Goal: Task Accomplishment & Management: Manage account settings

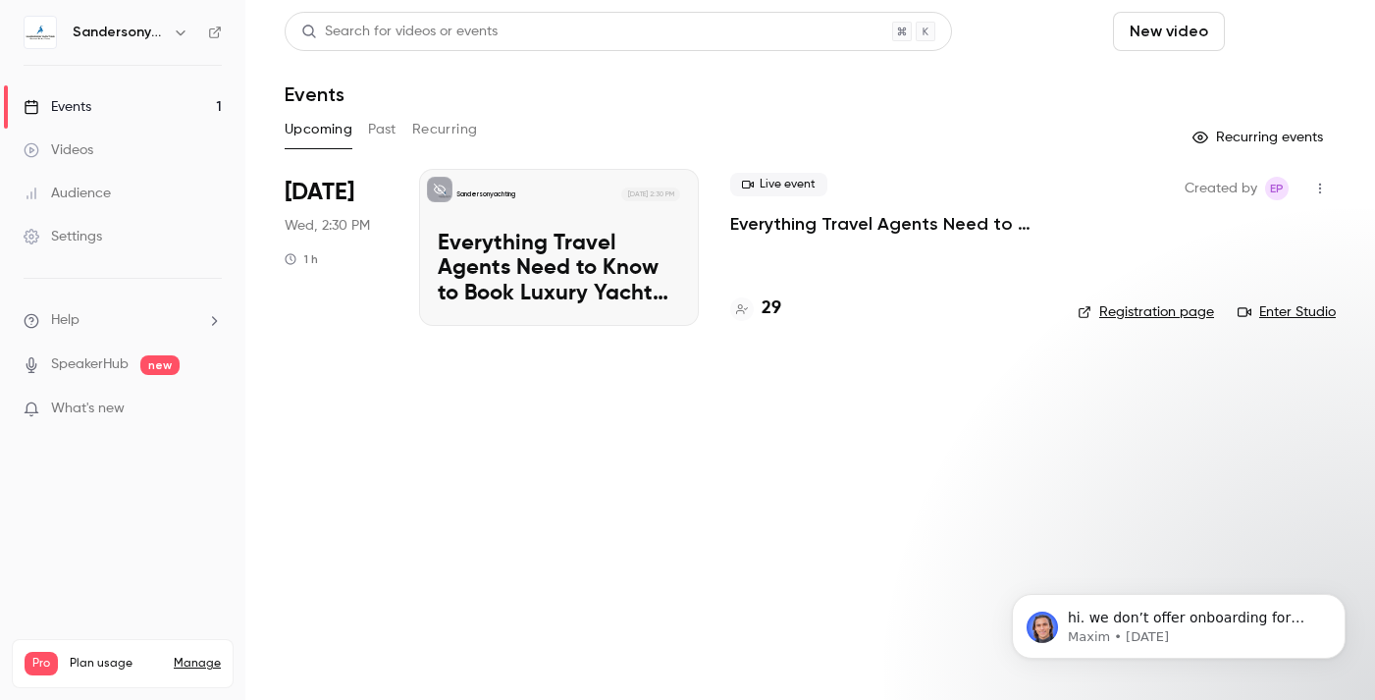
click at [1276, 37] on button "Schedule" at bounding box center [1284, 31] width 103 height 39
click at [1212, 78] on div "One time event" at bounding box center [1244, 86] width 149 height 20
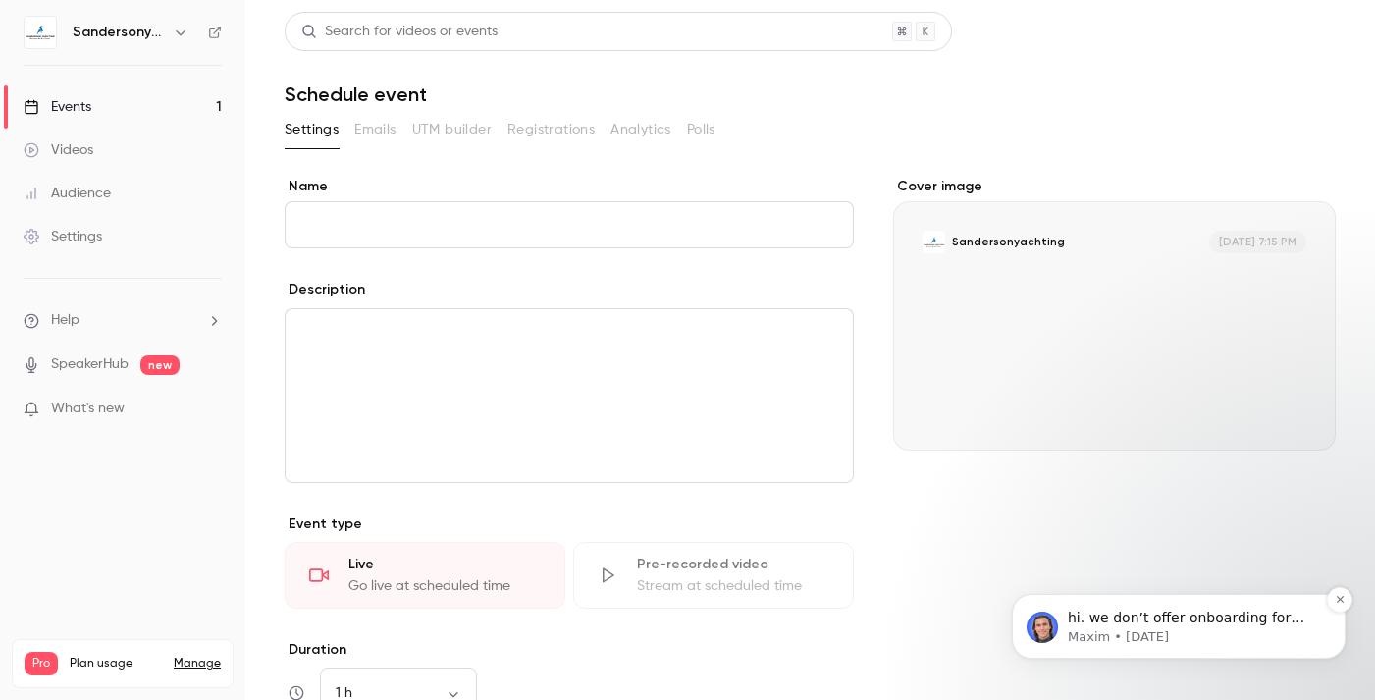
click at [1097, 622] on p "hi. we don’t offer onboarding for standard plans. but if you have any questions…" at bounding box center [1194, 619] width 253 height 20
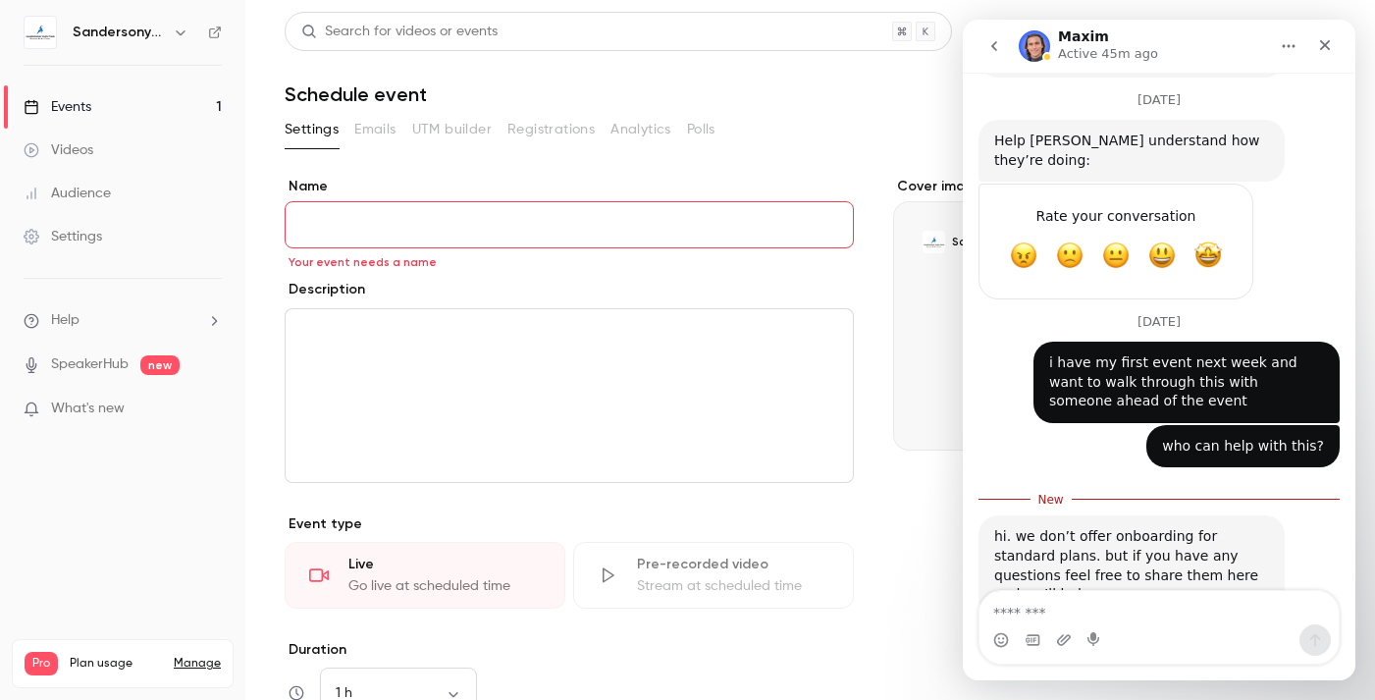
scroll to position [943, 0]
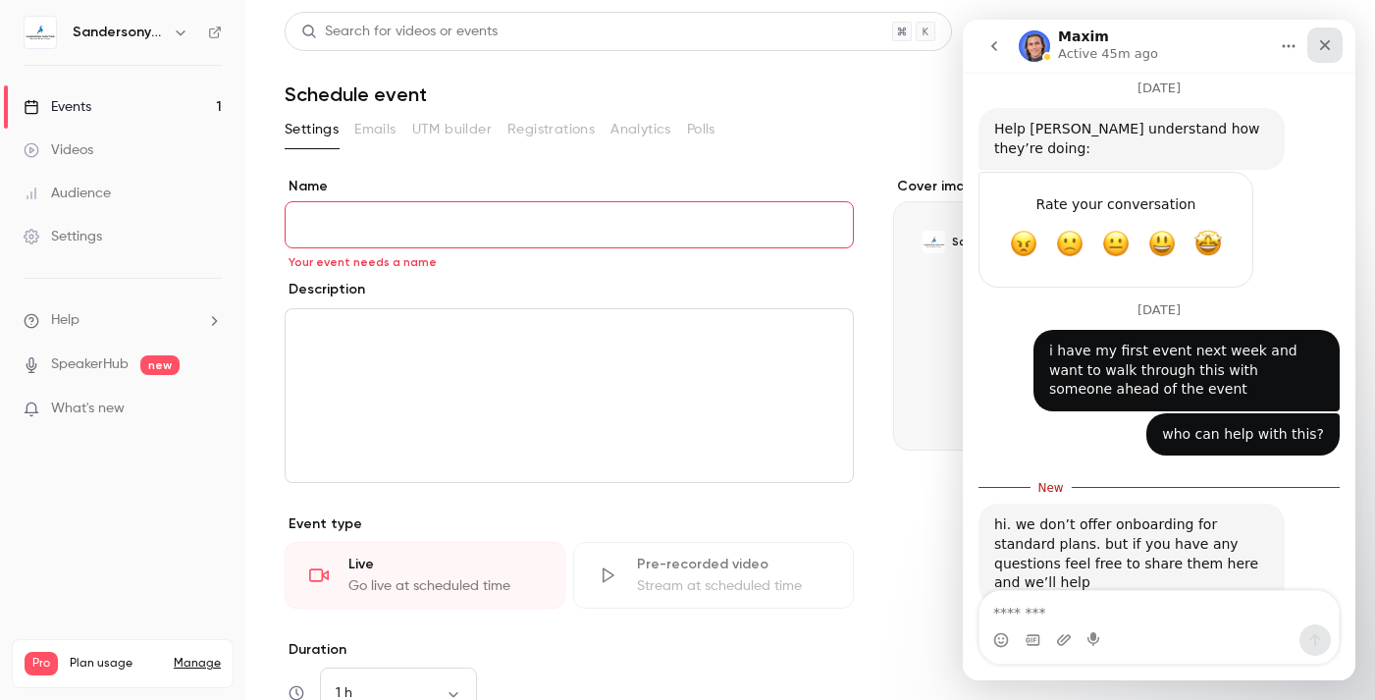
click at [1324, 46] on icon "Close" at bounding box center [1325, 45] width 11 height 11
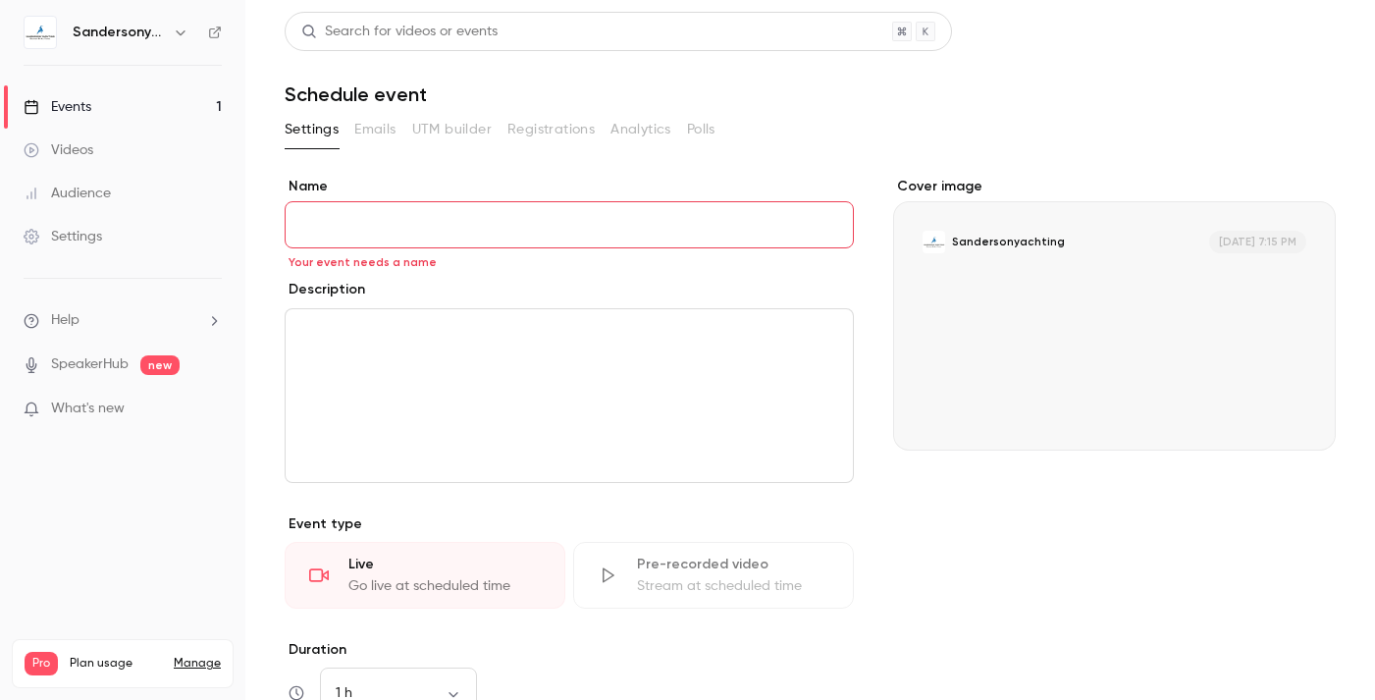
click at [385, 222] on input "Name" at bounding box center [569, 224] width 569 height 47
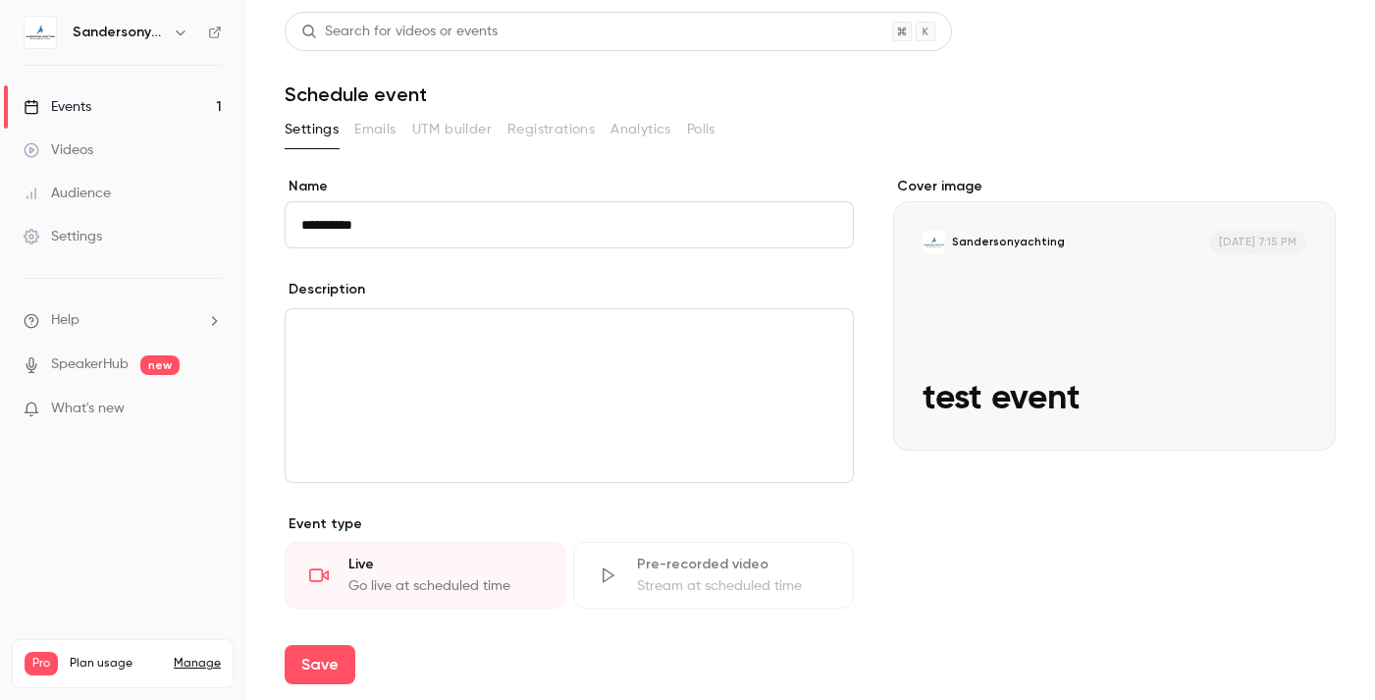
type input "**********"
click at [309, 666] on button "Save" at bounding box center [320, 664] width 71 height 39
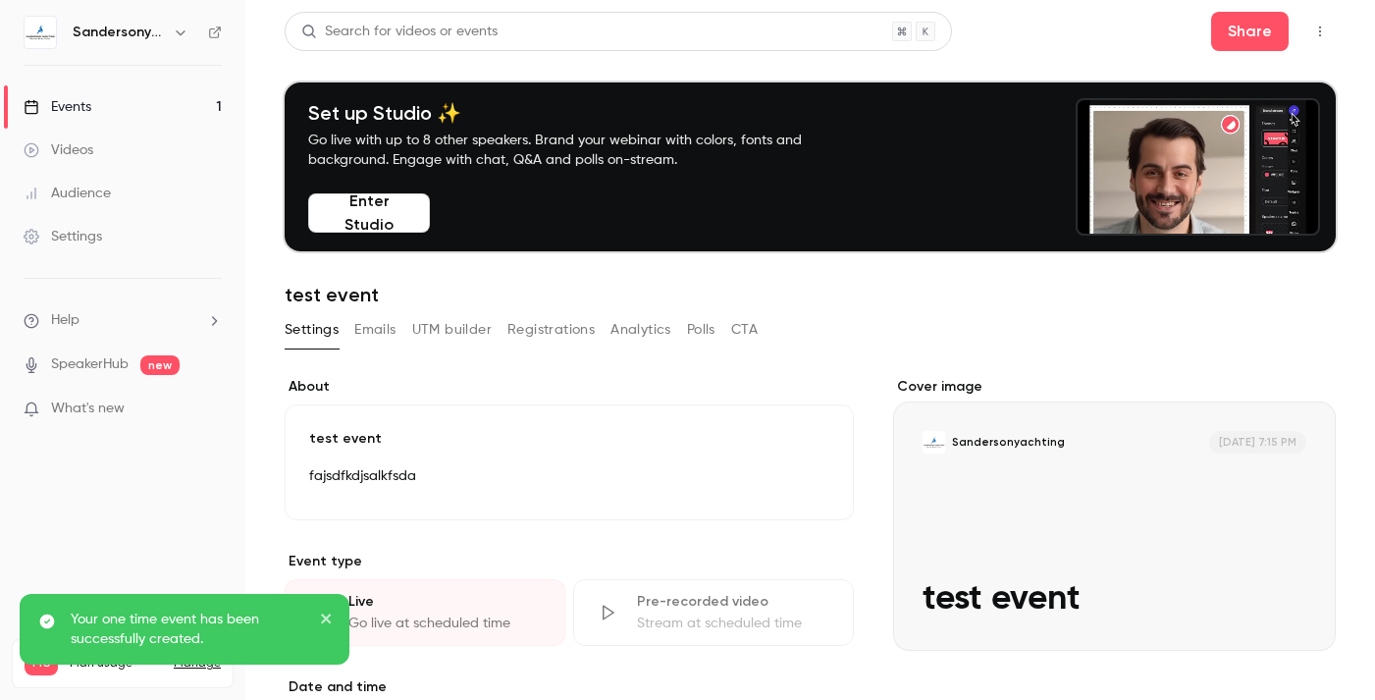
click at [484, 332] on button "UTM builder" at bounding box center [452, 329] width 80 height 31
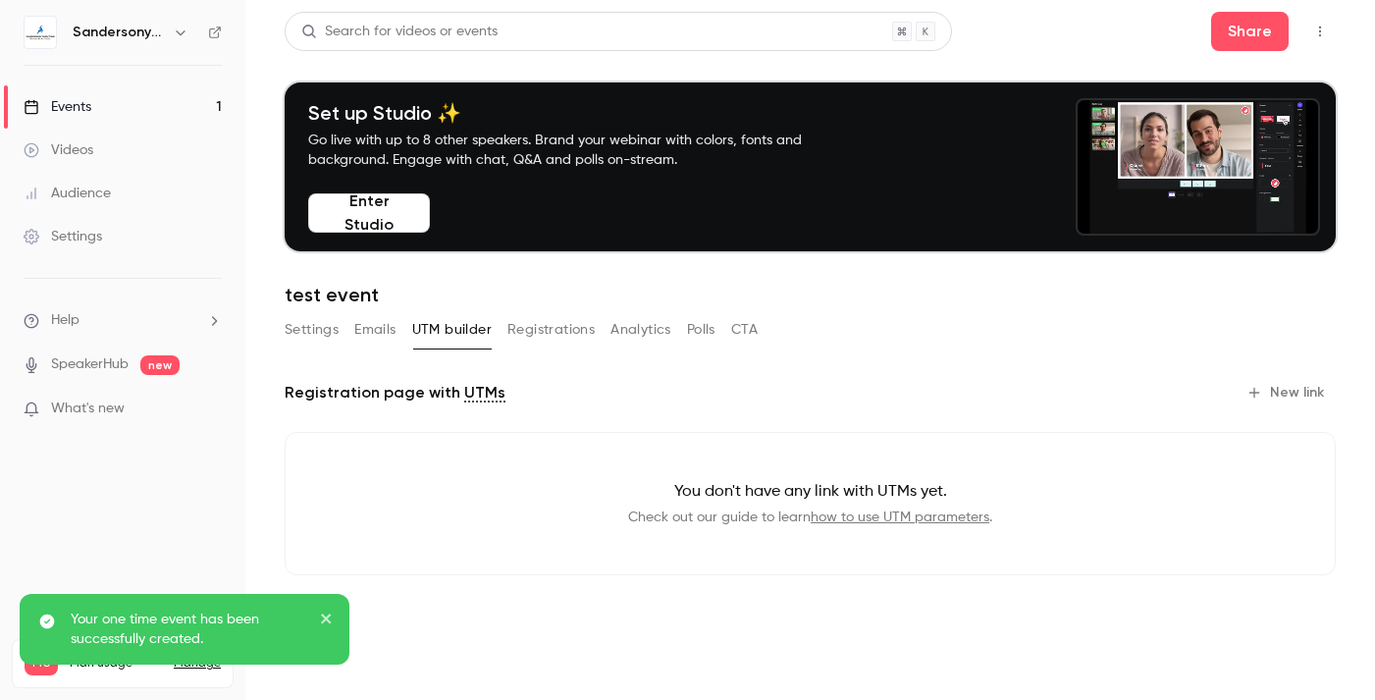
click at [546, 323] on button "Registrations" at bounding box center [550, 329] width 87 height 31
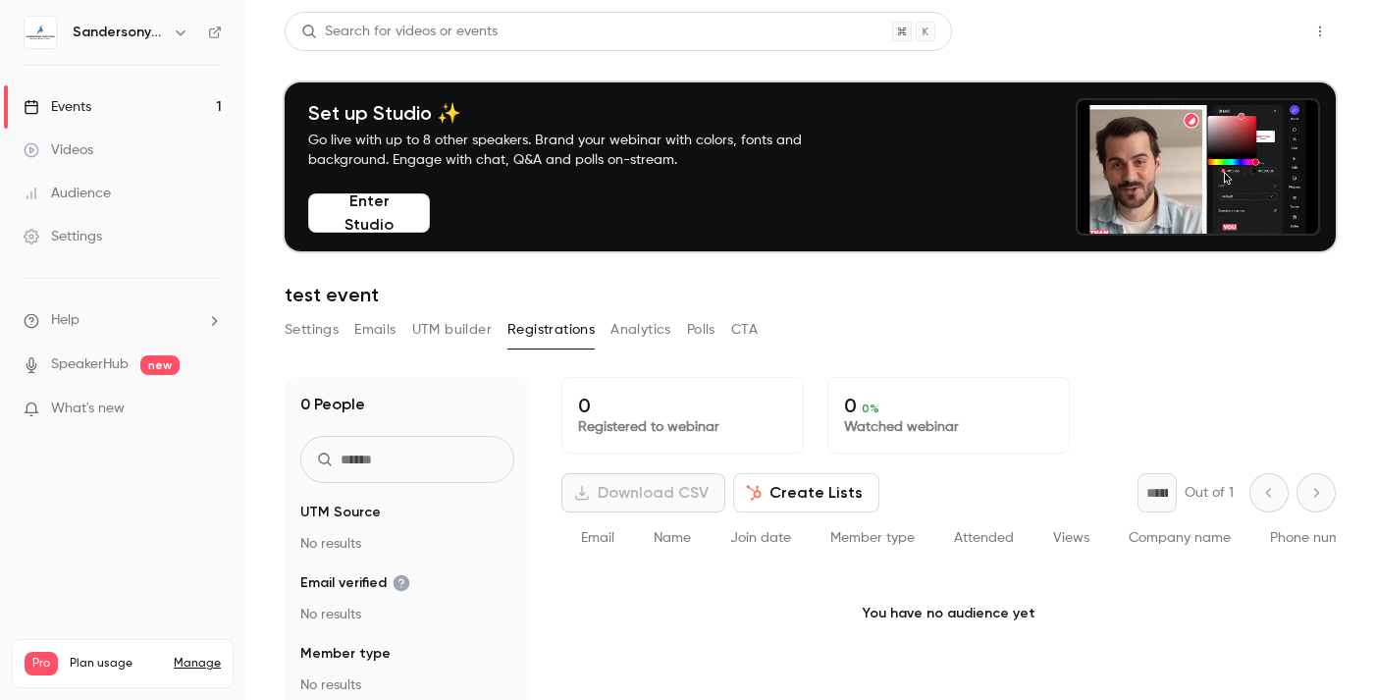
click at [1244, 25] on button "Share" at bounding box center [1250, 31] width 78 height 39
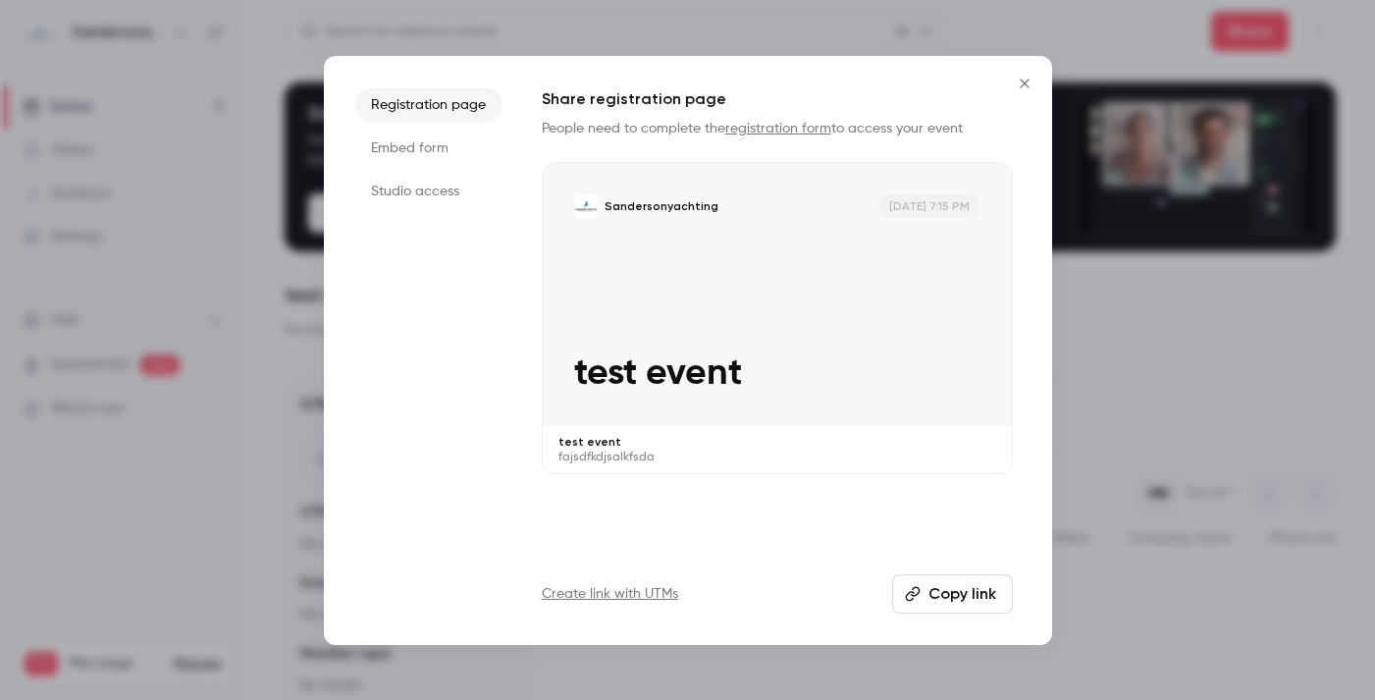
click at [919, 591] on icon "button" at bounding box center [912, 593] width 15 height 15
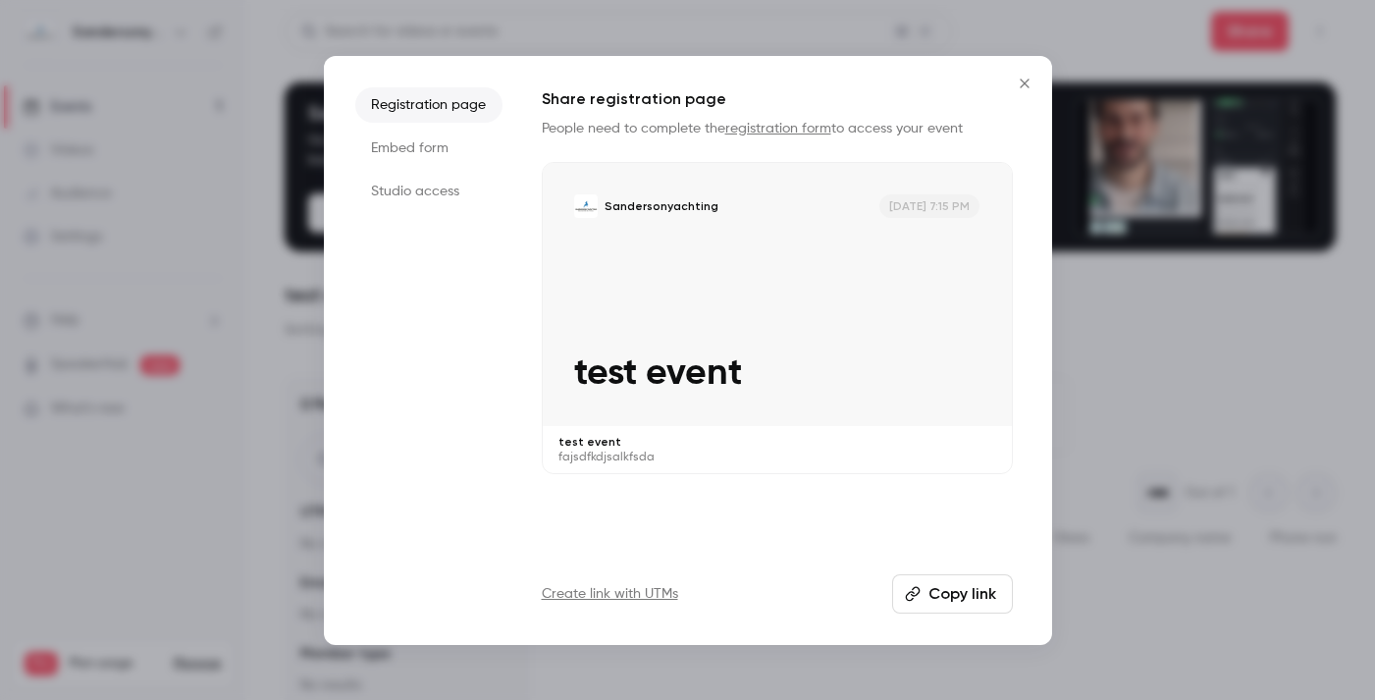
click at [1017, 83] on icon "Close" at bounding box center [1025, 84] width 24 height 16
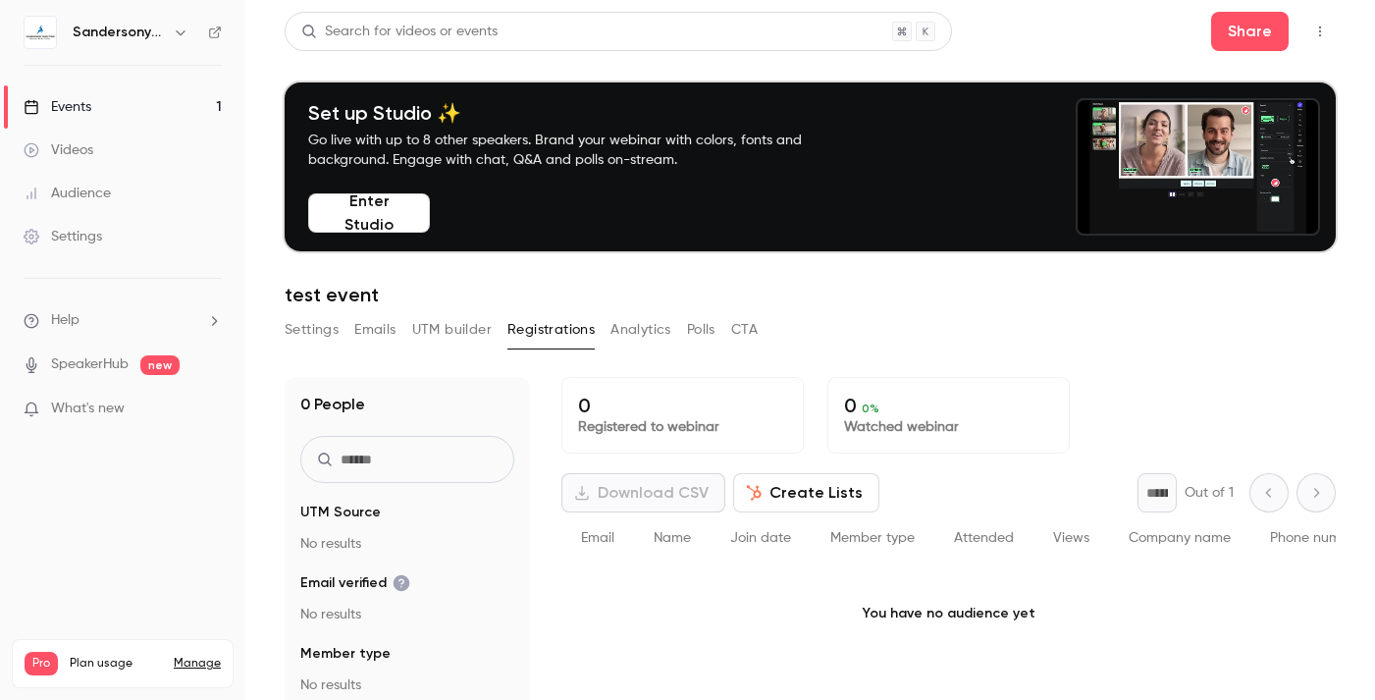
click at [89, 105] on div "Events" at bounding box center [58, 107] width 68 height 20
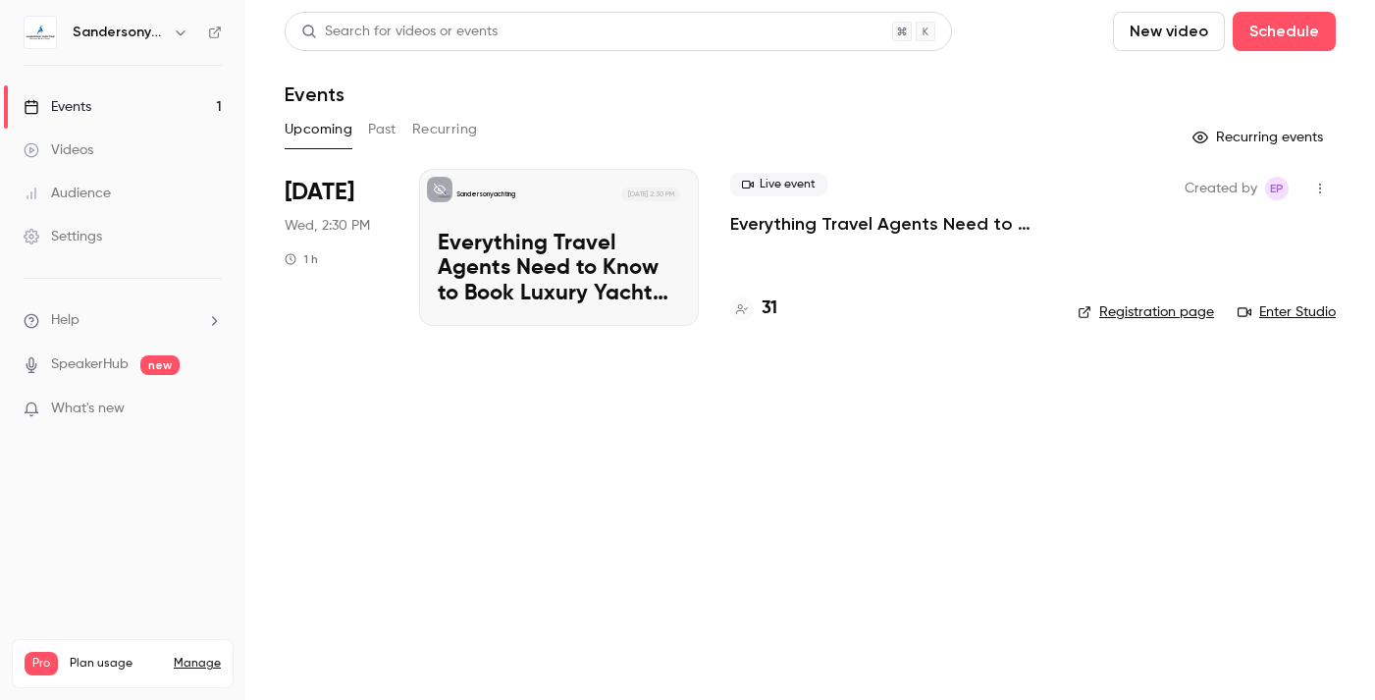
click at [558, 249] on p "Everything Travel Agents Need to Know to Book Luxury Yacht Charters with Confid…" at bounding box center [559, 270] width 242 height 76
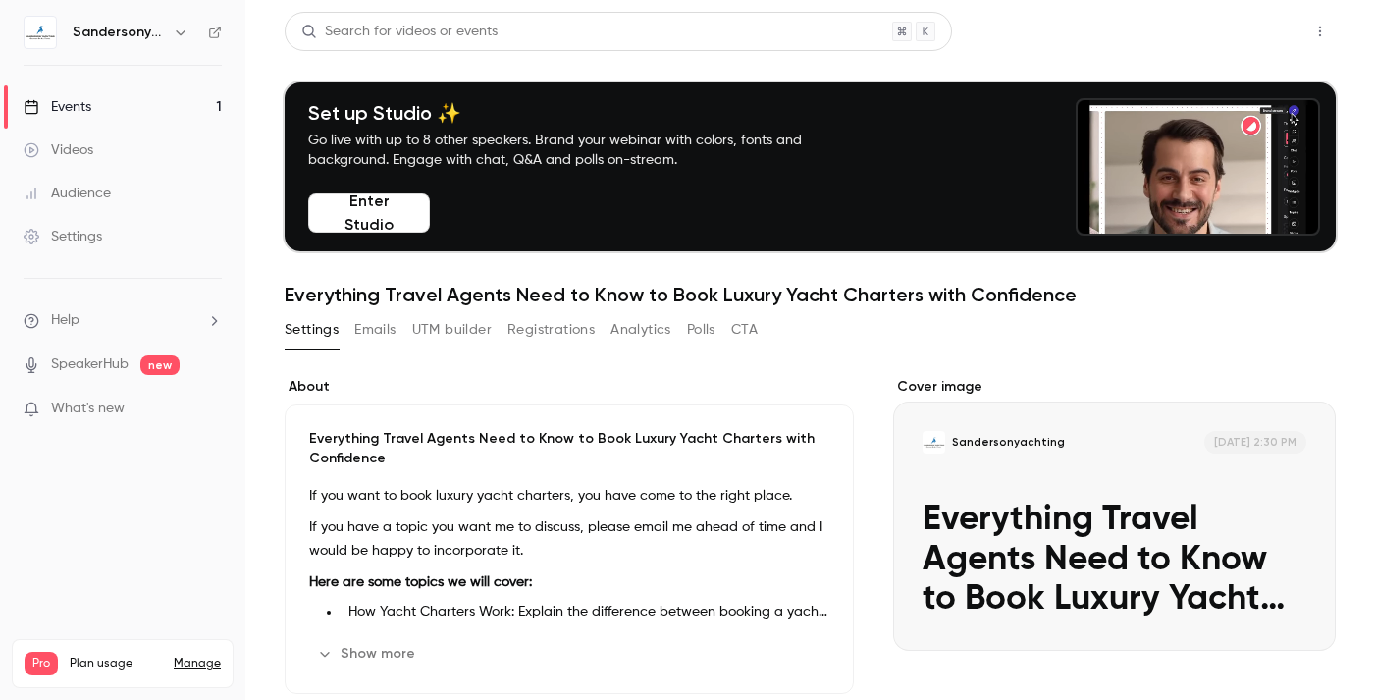
click at [1252, 36] on button "Share" at bounding box center [1250, 31] width 78 height 39
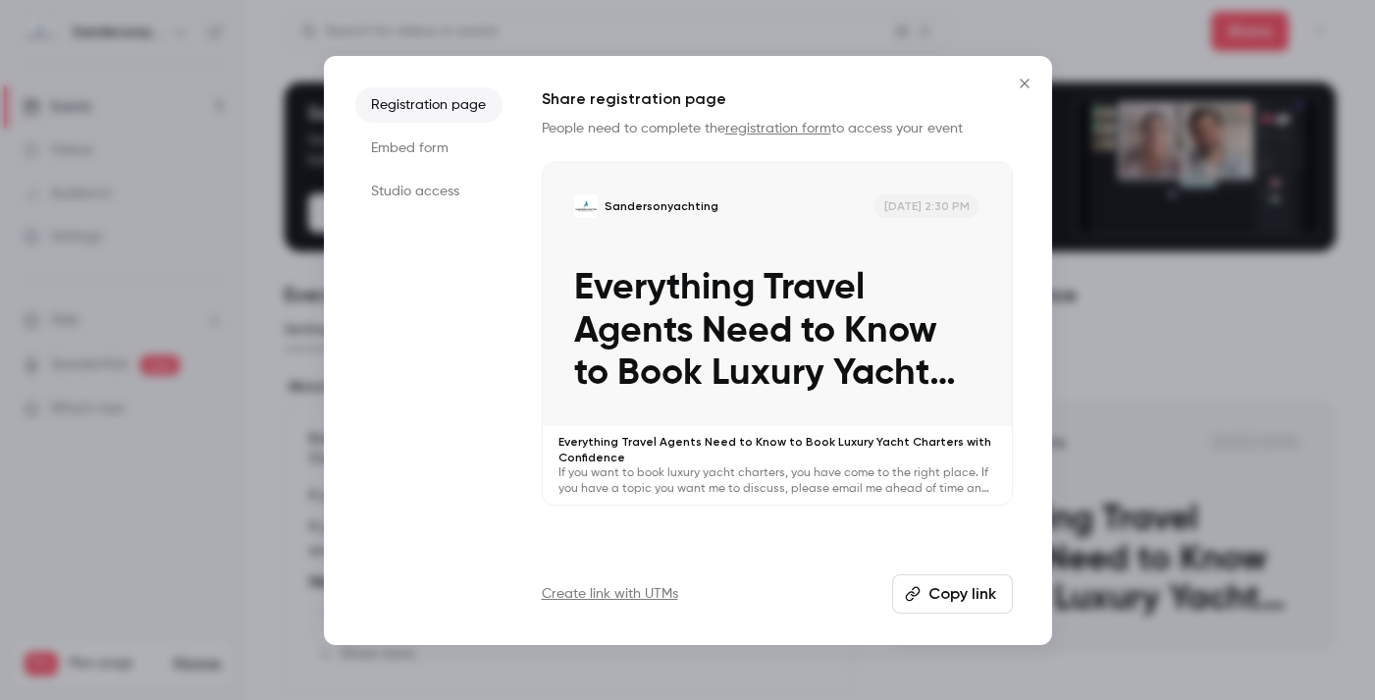
click at [942, 589] on button "Copy link" at bounding box center [952, 593] width 121 height 39
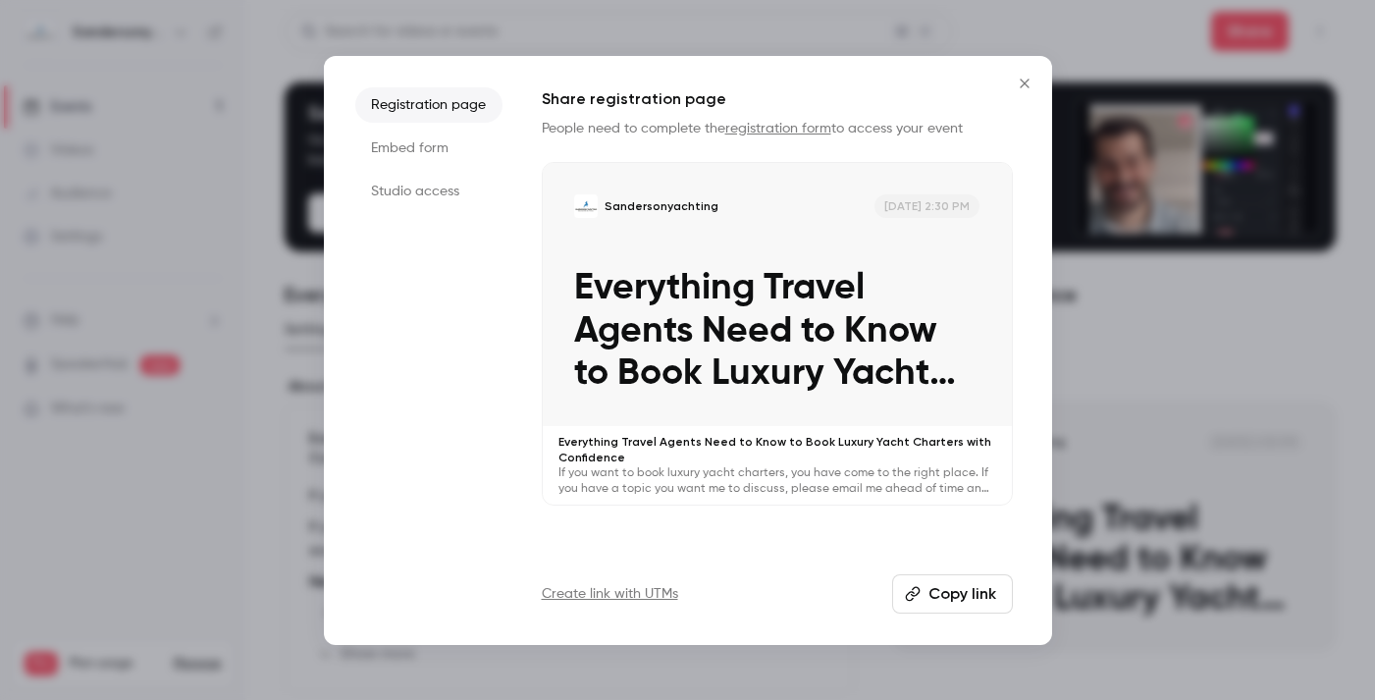
click at [1024, 76] on icon "Close" at bounding box center [1025, 84] width 24 height 16
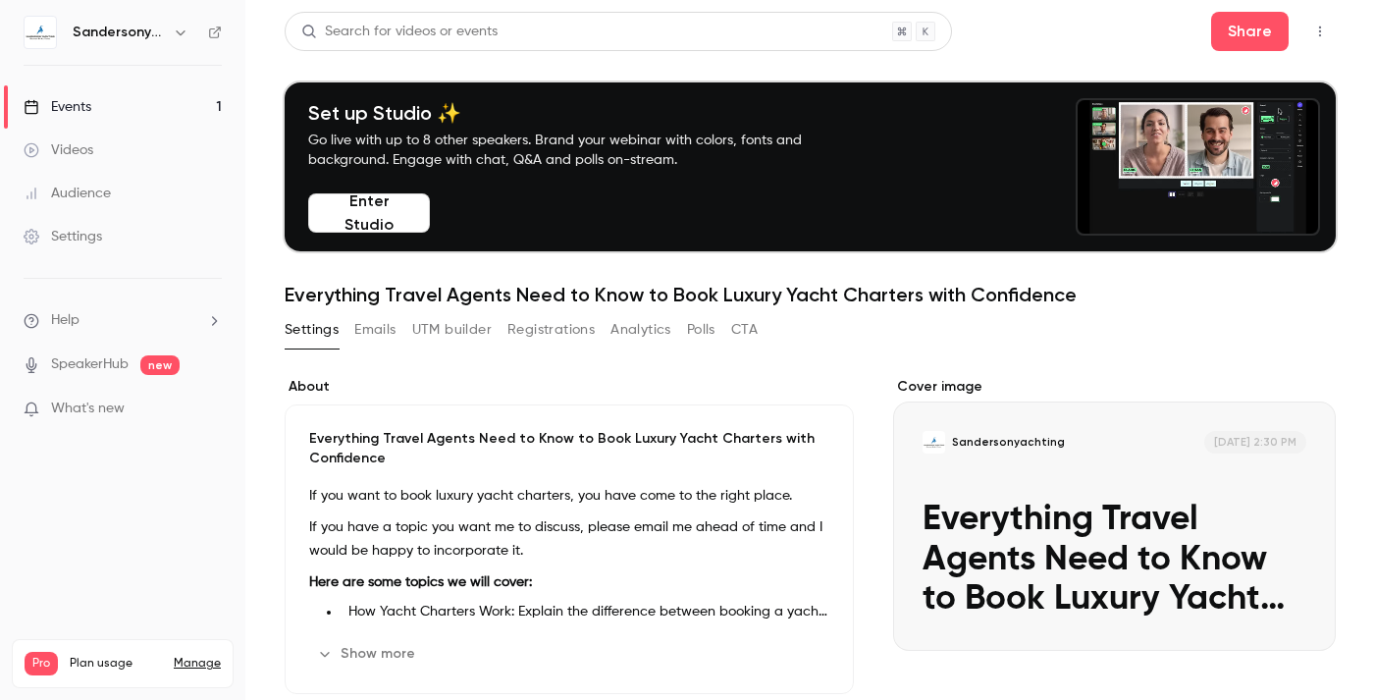
click at [80, 109] on div "Events" at bounding box center [58, 107] width 68 height 20
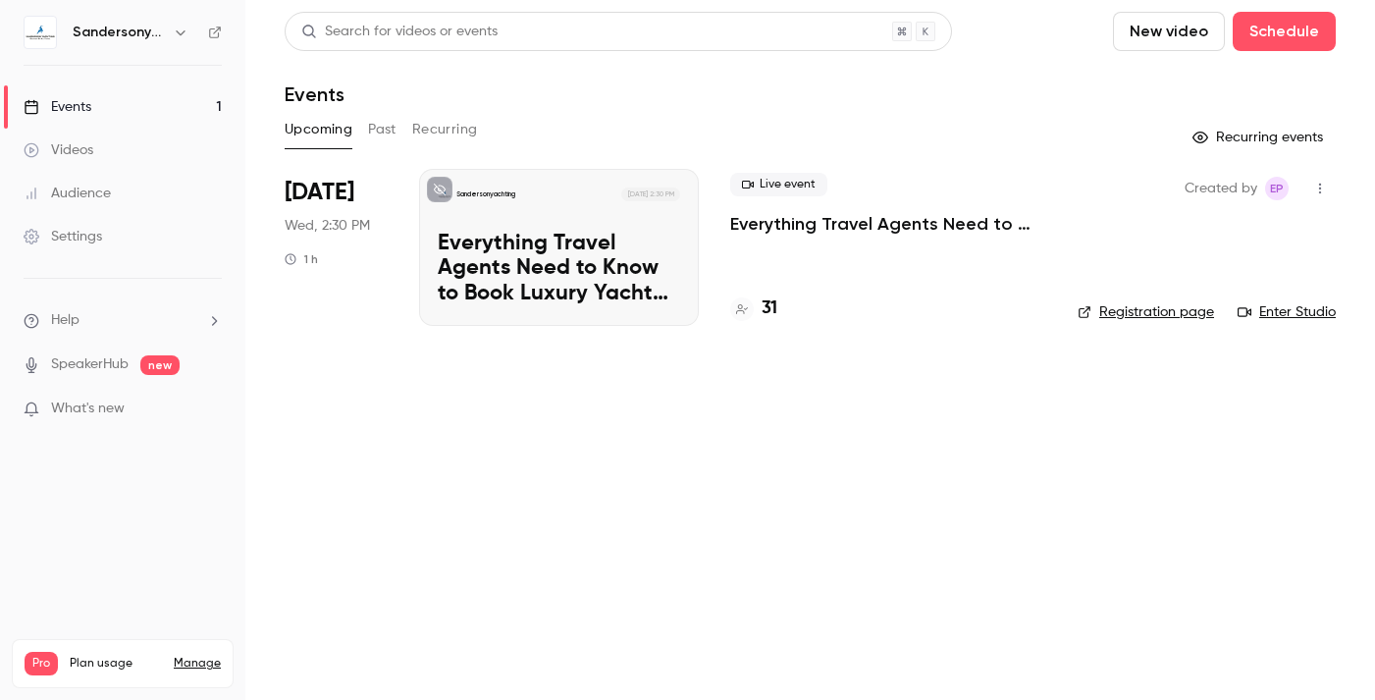
click at [372, 121] on button "Past" at bounding box center [382, 129] width 28 height 31
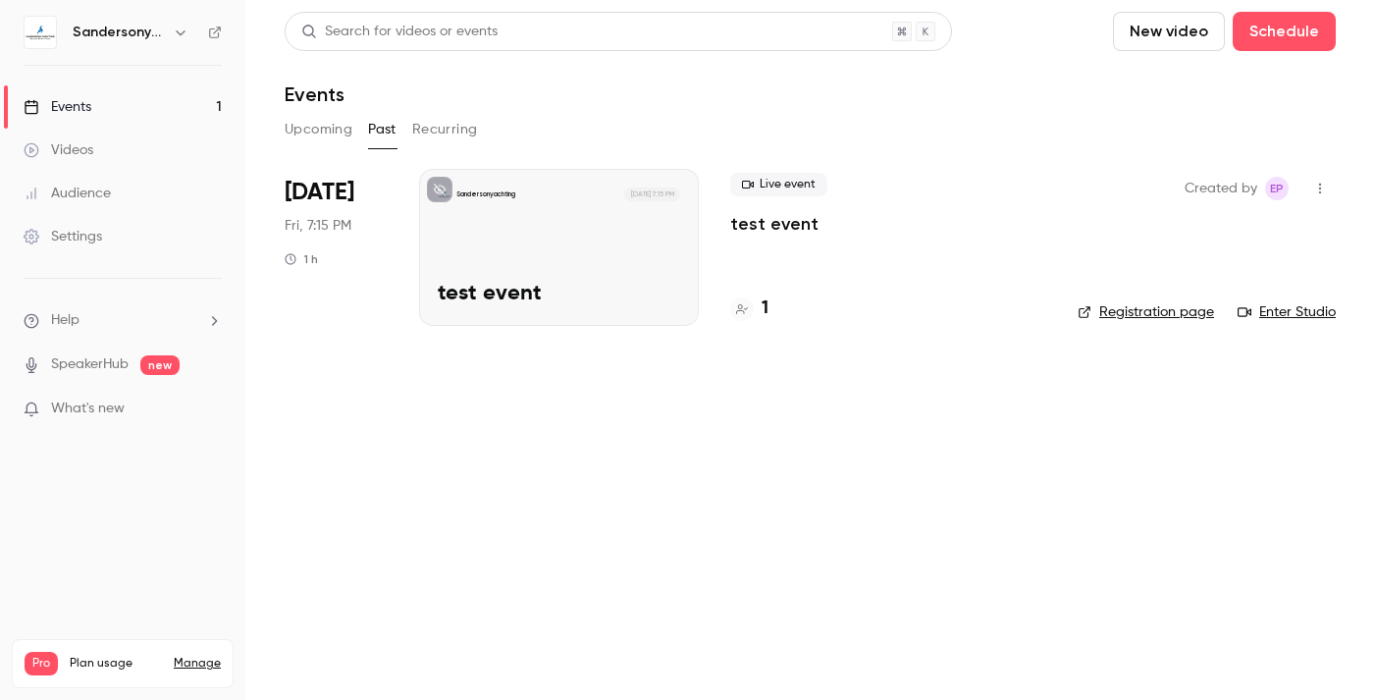
click at [516, 266] on div "Sandersonyachting [DATE] 7:15 PM test event" at bounding box center [559, 247] width 280 height 157
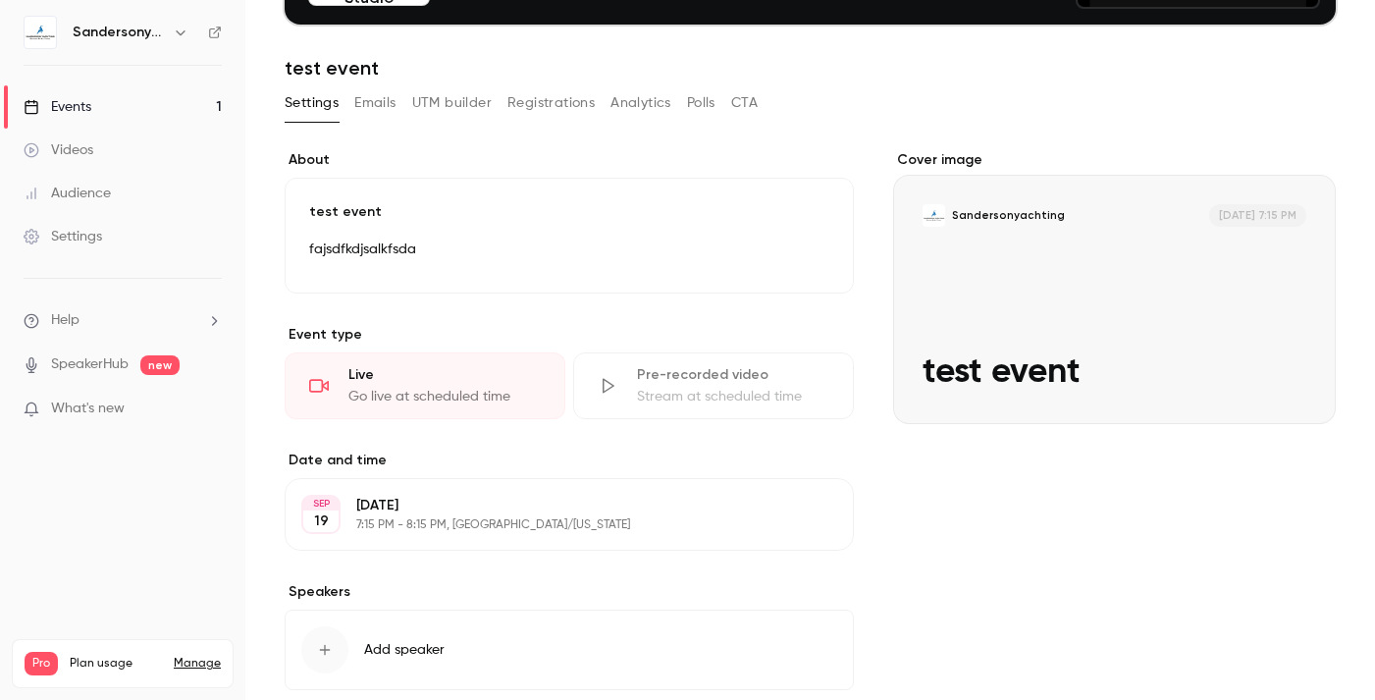
scroll to position [232, 0]
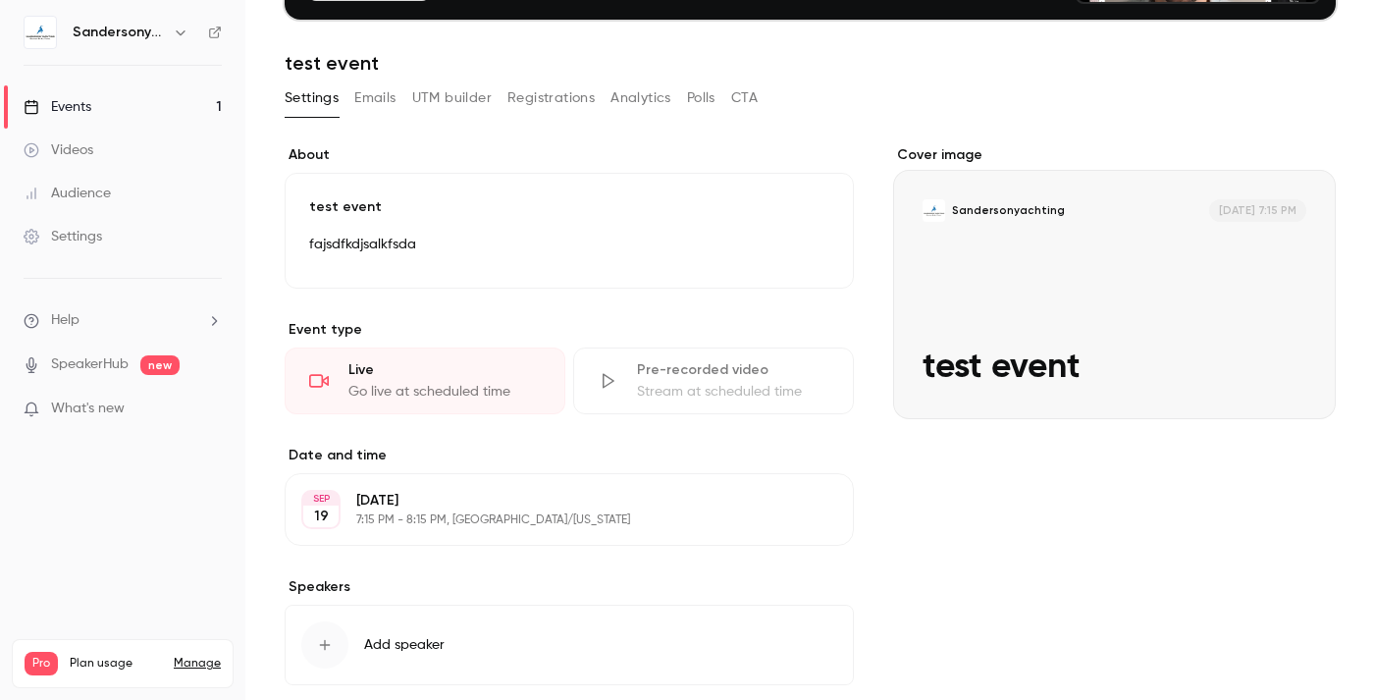
click at [442, 514] on p "7:15 PM - 8:15 PM, [GEOGRAPHIC_DATA]/[US_STATE]" at bounding box center [553, 520] width 394 height 16
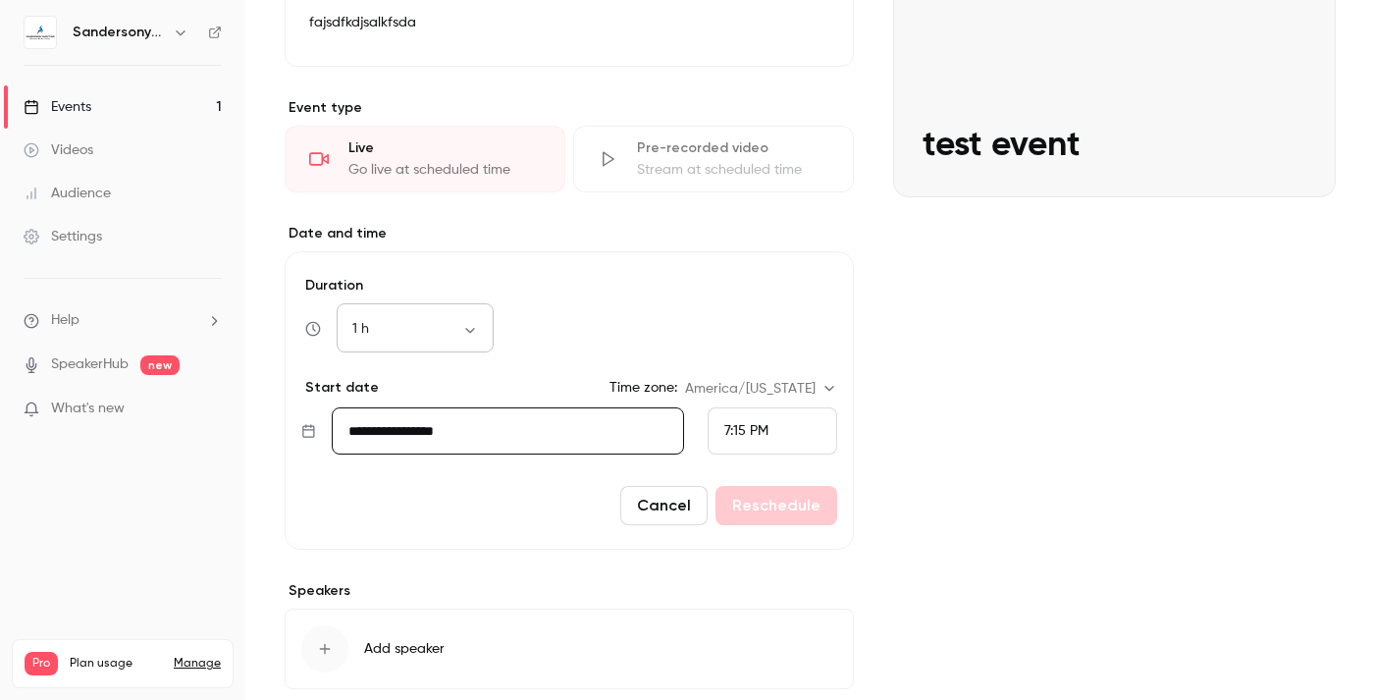
scroll to position [458, 0]
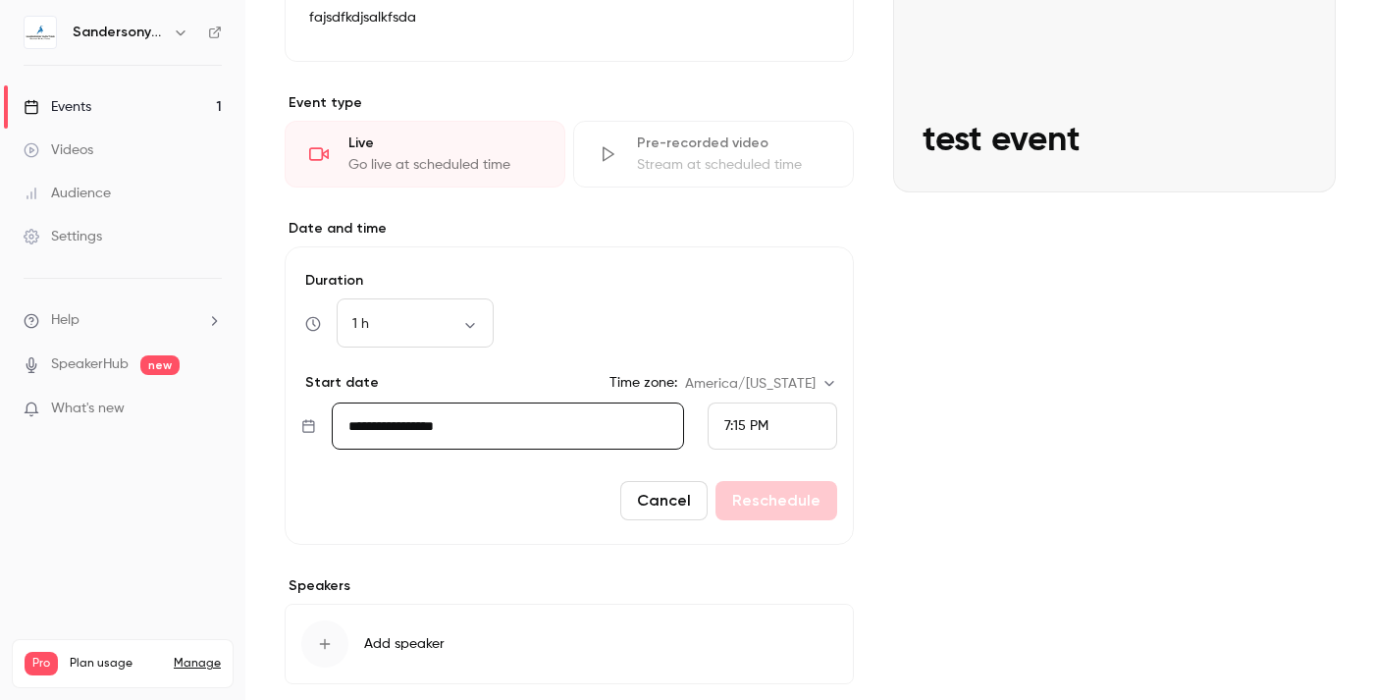
click at [434, 431] on input "**********" at bounding box center [508, 425] width 352 height 47
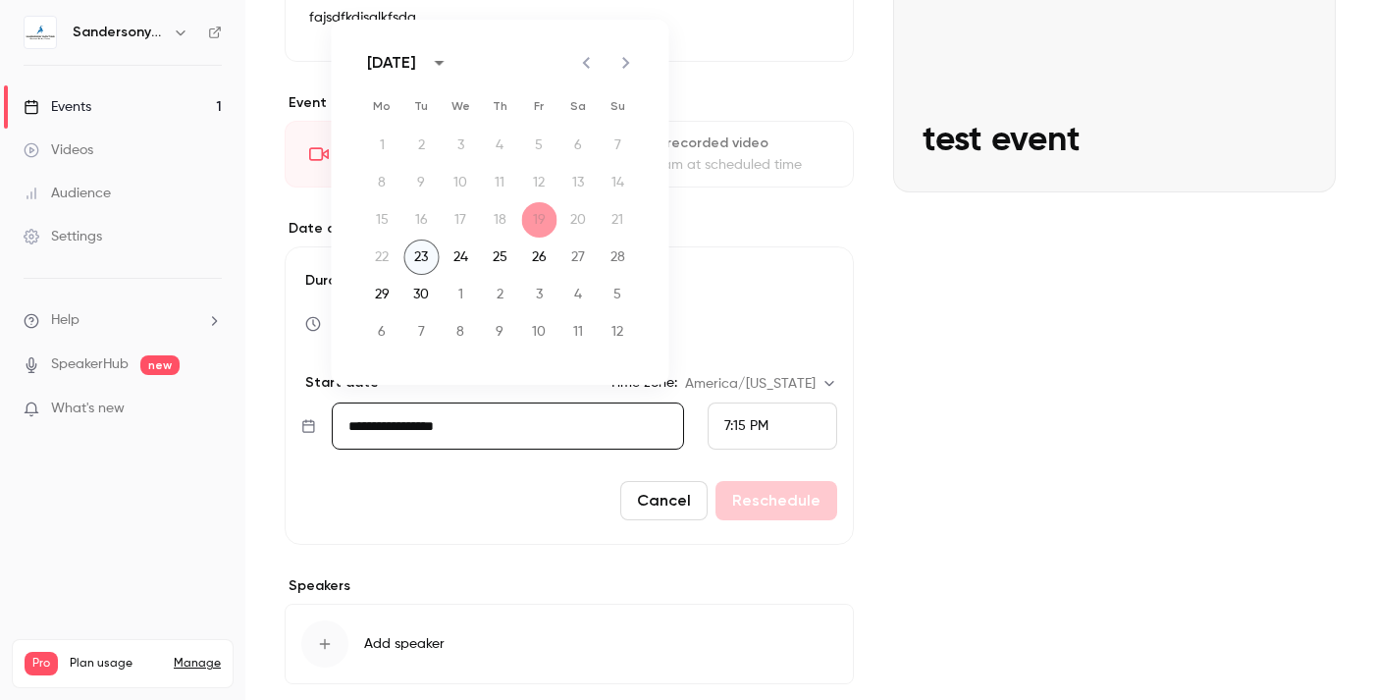
click at [420, 254] on button "23" at bounding box center [421, 257] width 35 height 35
type input "**********"
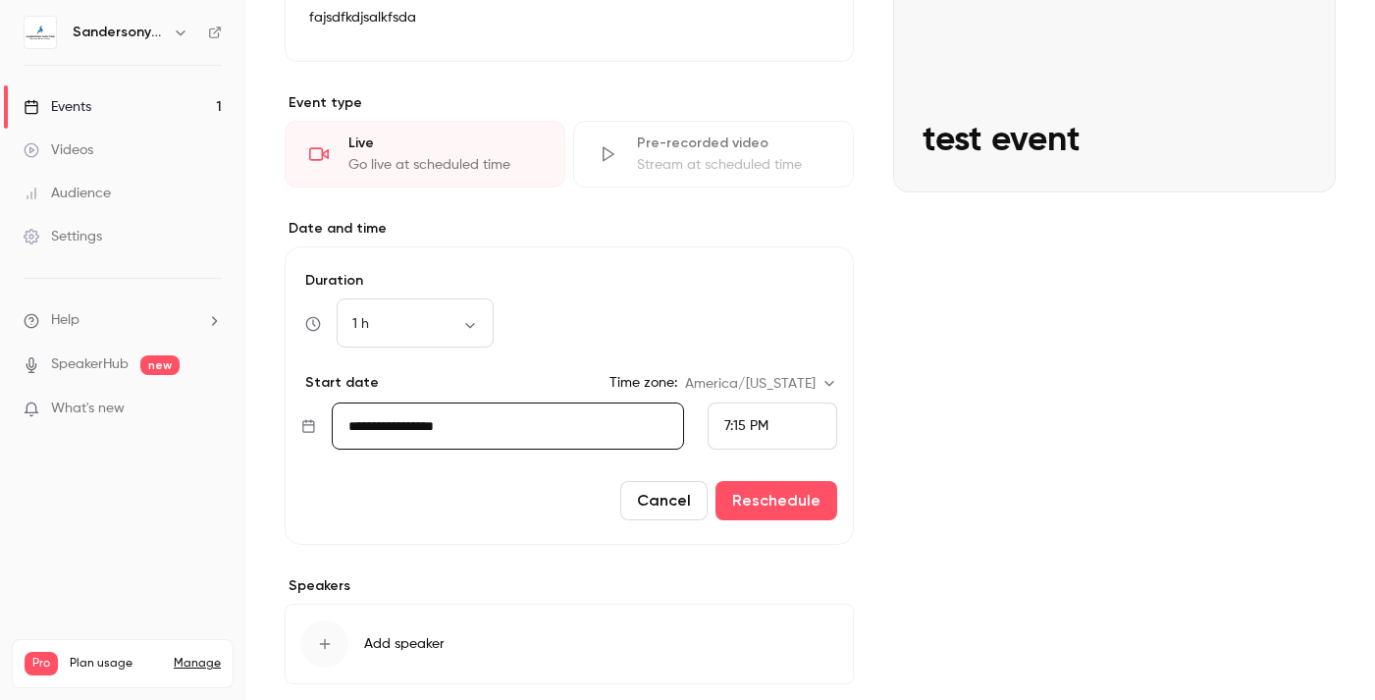
click at [728, 419] on span "7:15 PM" at bounding box center [746, 426] width 44 height 14
click at [753, 211] on span "1:00 PM" at bounding box center [748, 215] width 49 height 14
click at [750, 506] on button "Reschedule" at bounding box center [777, 500] width 122 height 39
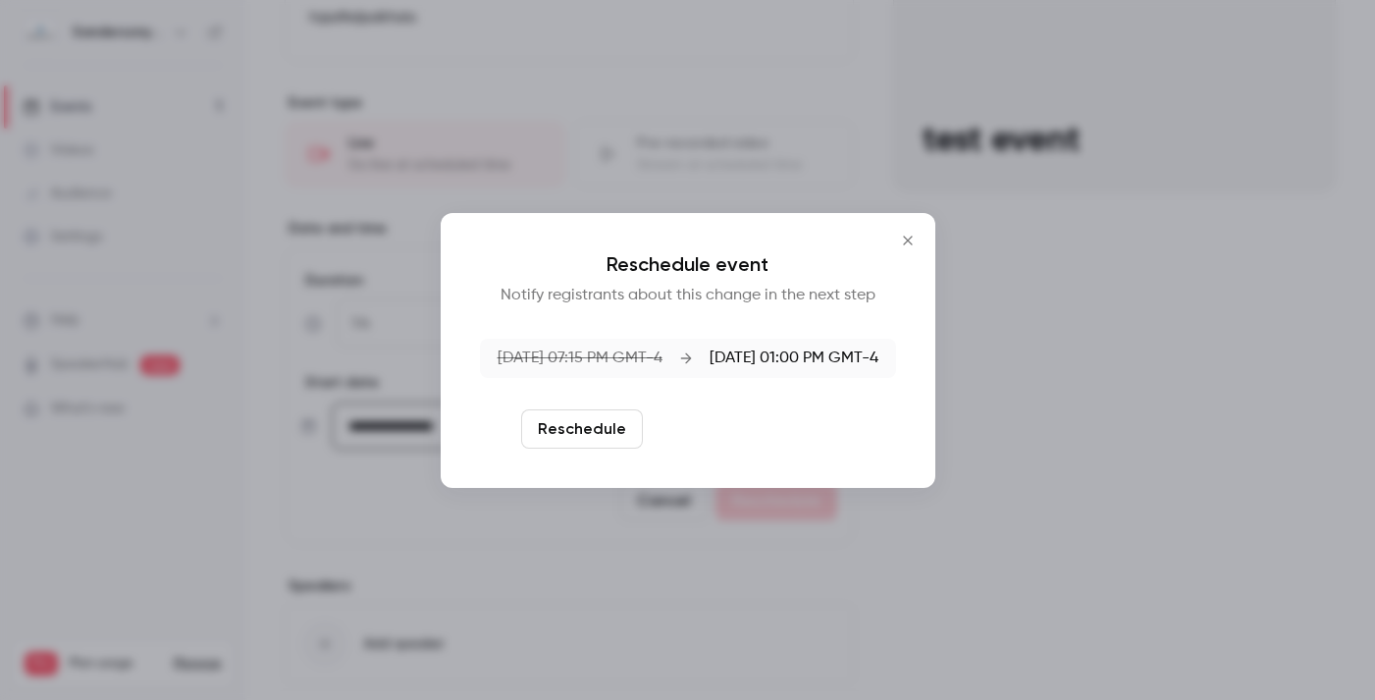
click at [733, 425] on button "Reschedule and notify" at bounding box center [752, 428] width 203 height 39
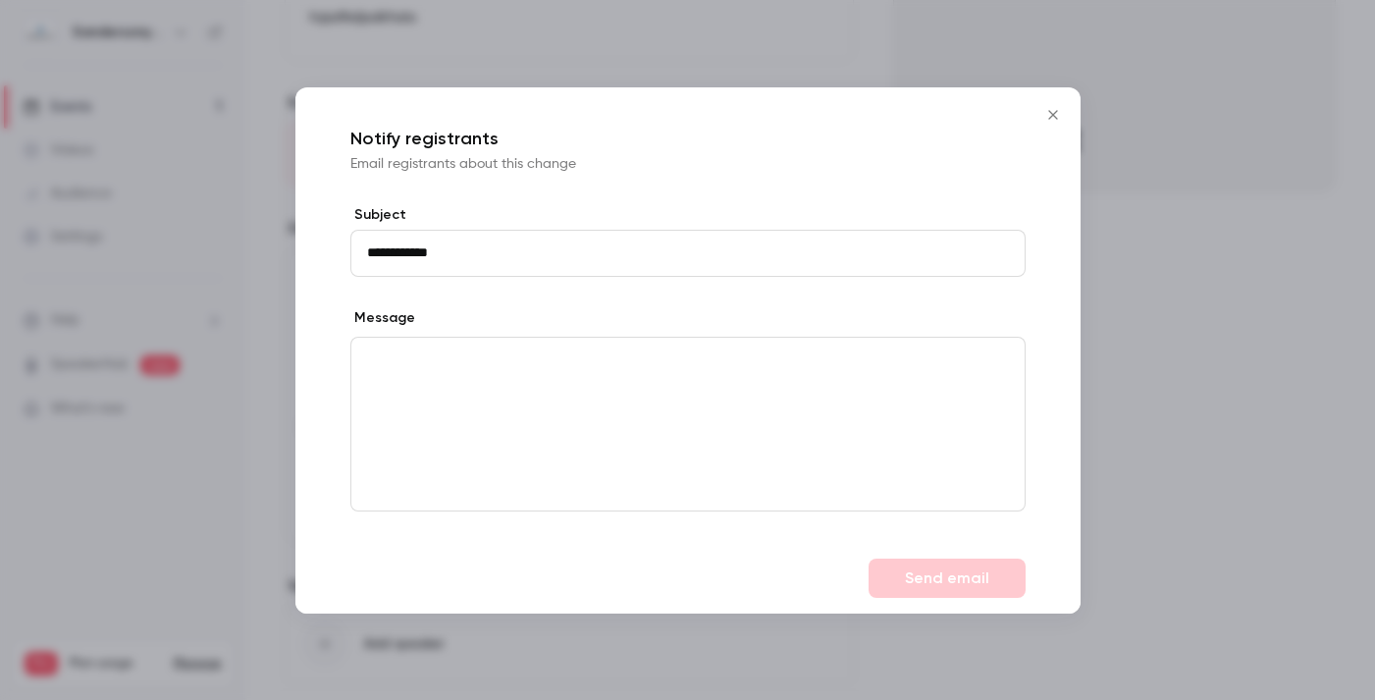
type input "**********"
click at [861, 436] on div "editor" at bounding box center [687, 424] width 673 height 173
click at [960, 583] on button "Send email" at bounding box center [947, 578] width 157 height 39
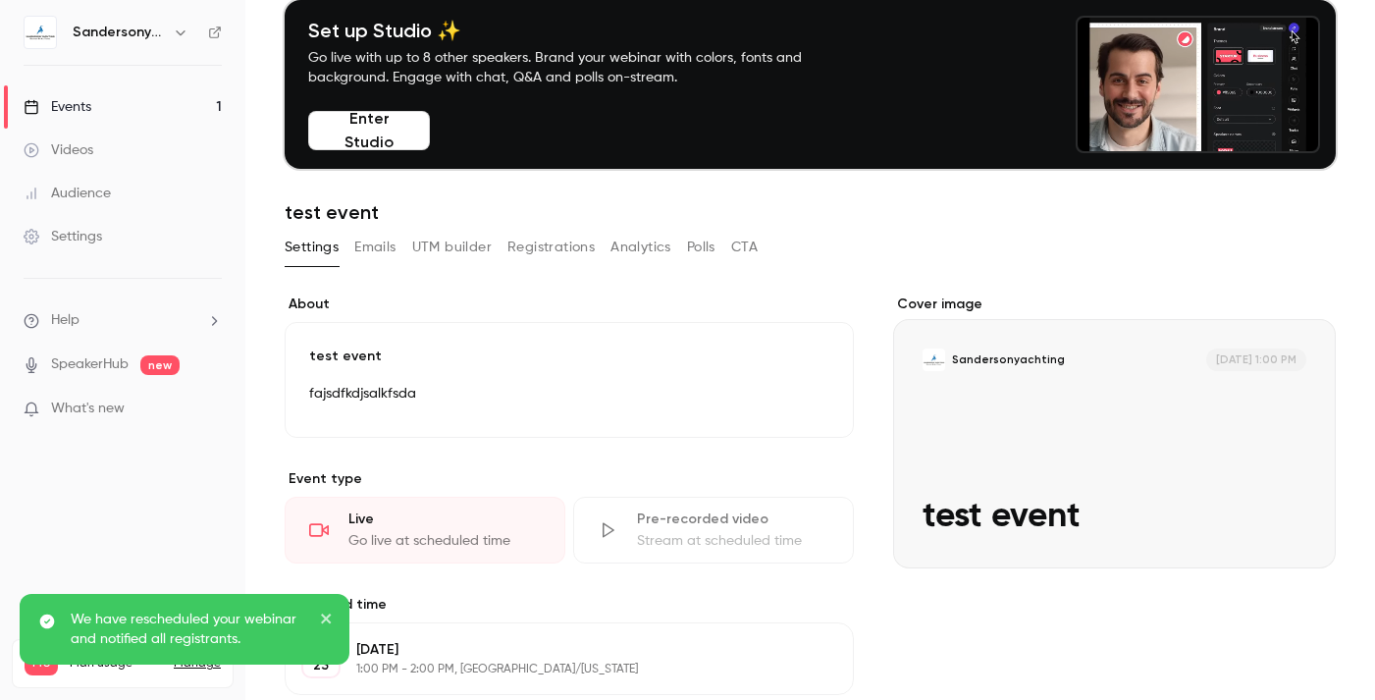
scroll to position [0, 0]
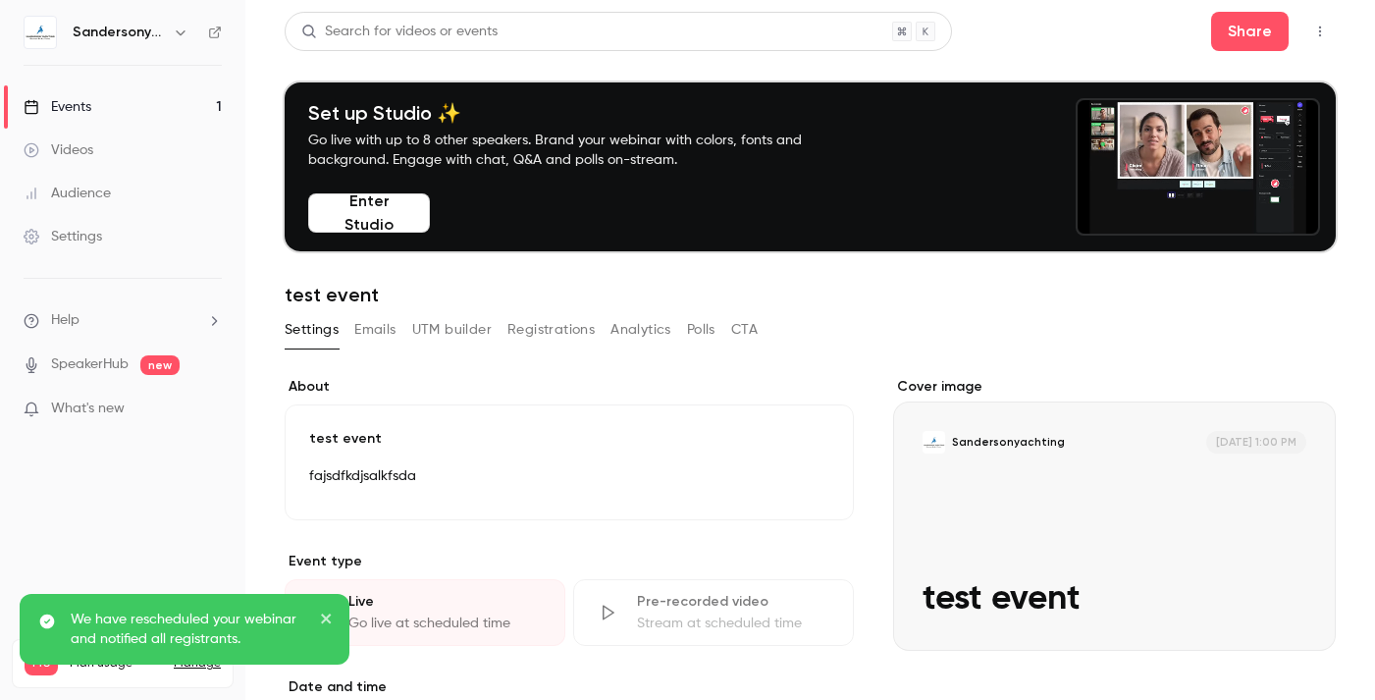
click at [583, 334] on button "Registrations" at bounding box center [550, 329] width 87 height 31
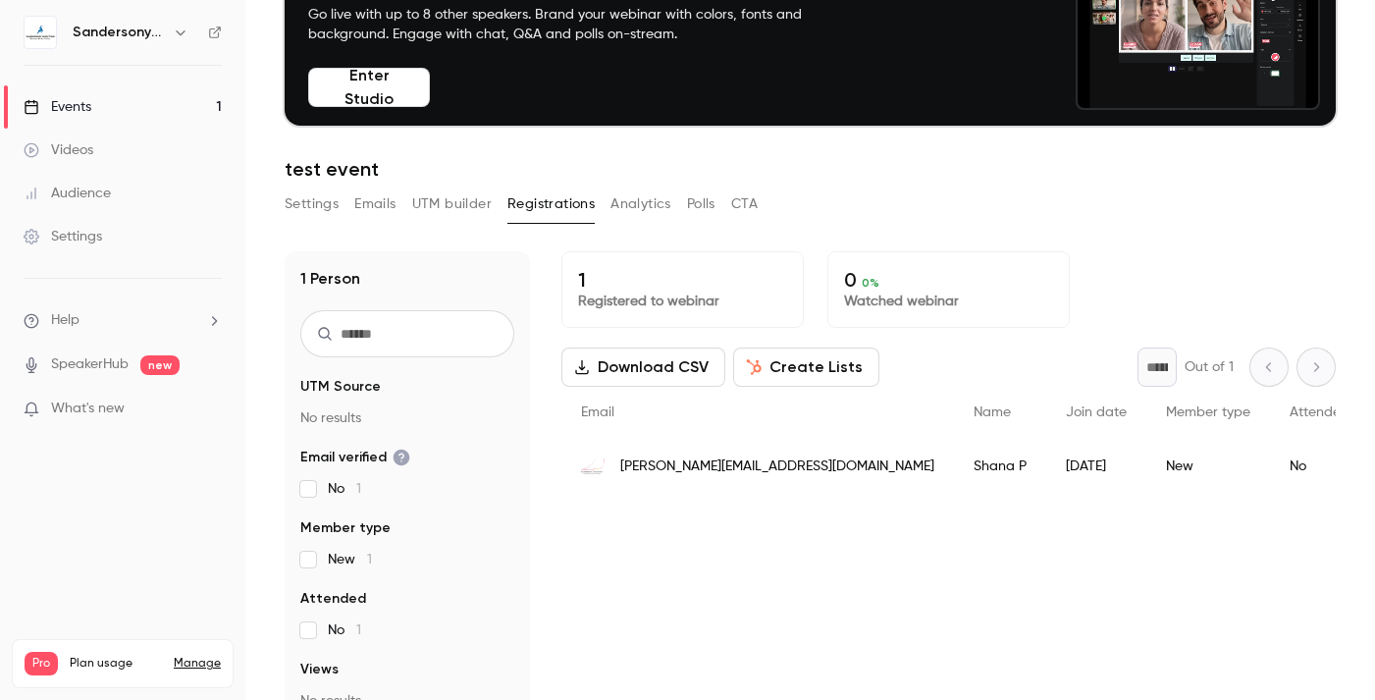
scroll to position [127, 0]
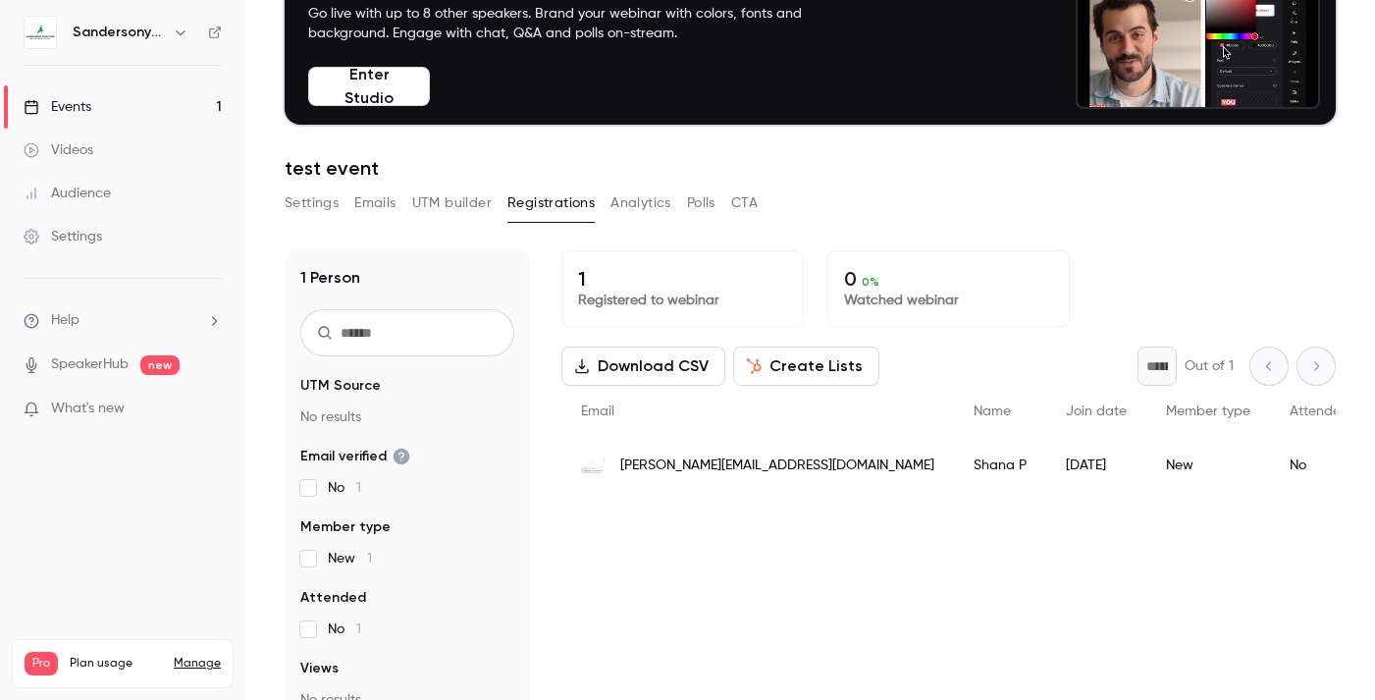
click at [90, 104] on div "Events" at bounding box center [58, 107] width 68 height 20
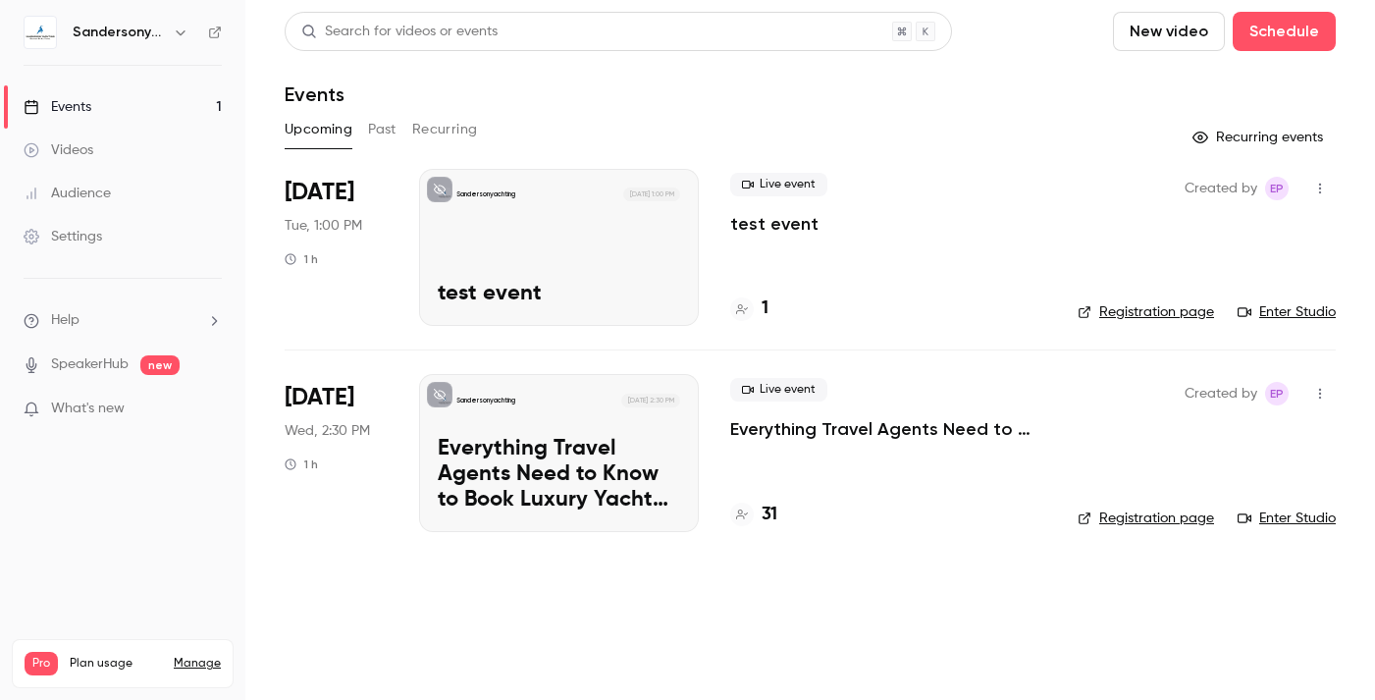
click at [554, 481] on p "Everything Travel Agents Need to Know to Book Luxury Yacht Charters with Confid…" at bounding box center [559, 475] width 242 height 76
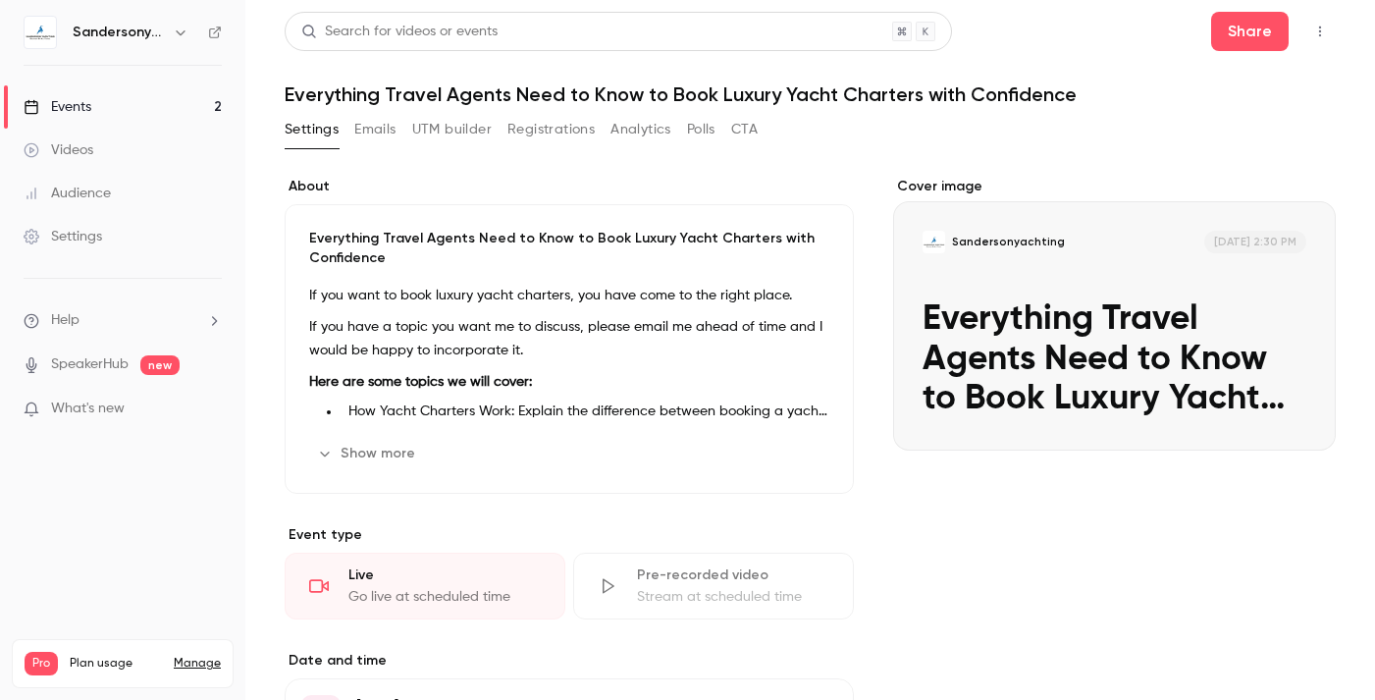
click at [544, 127] on button "Registrations" at bounding box center [550, 129] width 87 height 31
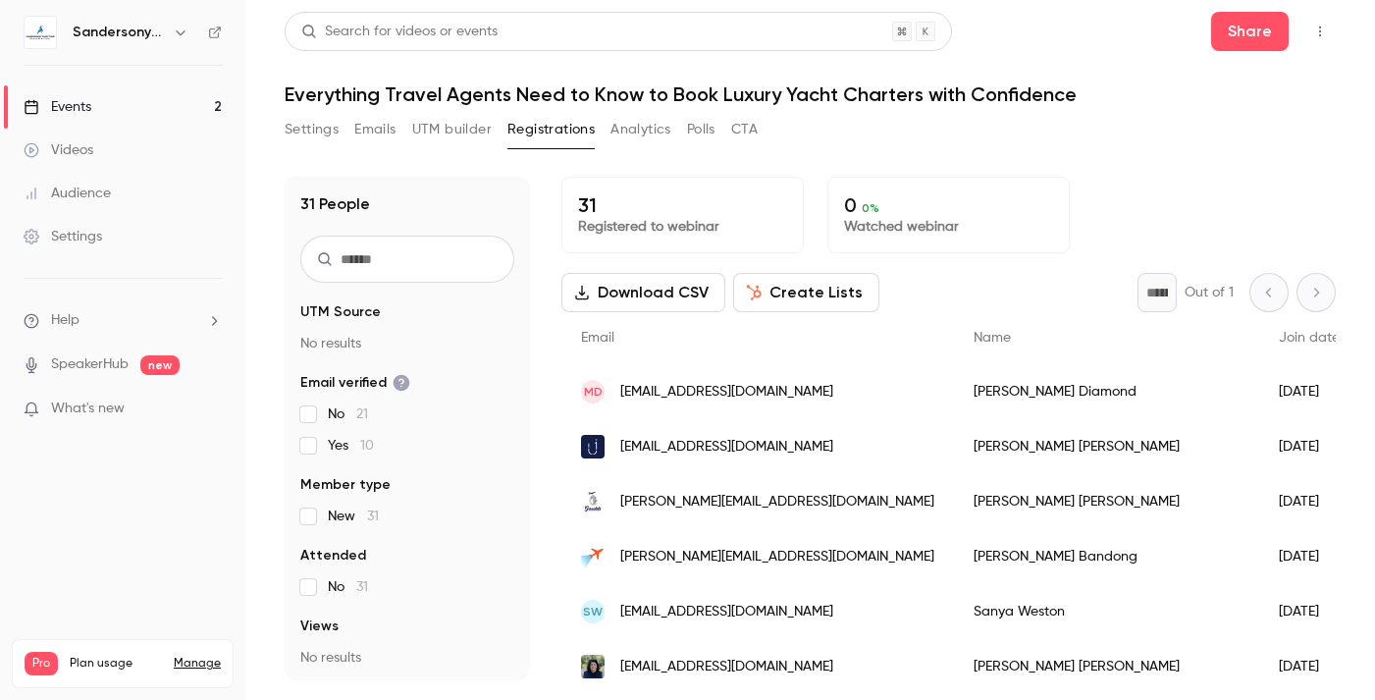
click at [61, 103] on div "Events" at bounding box center [58, 107] width 68 height 20
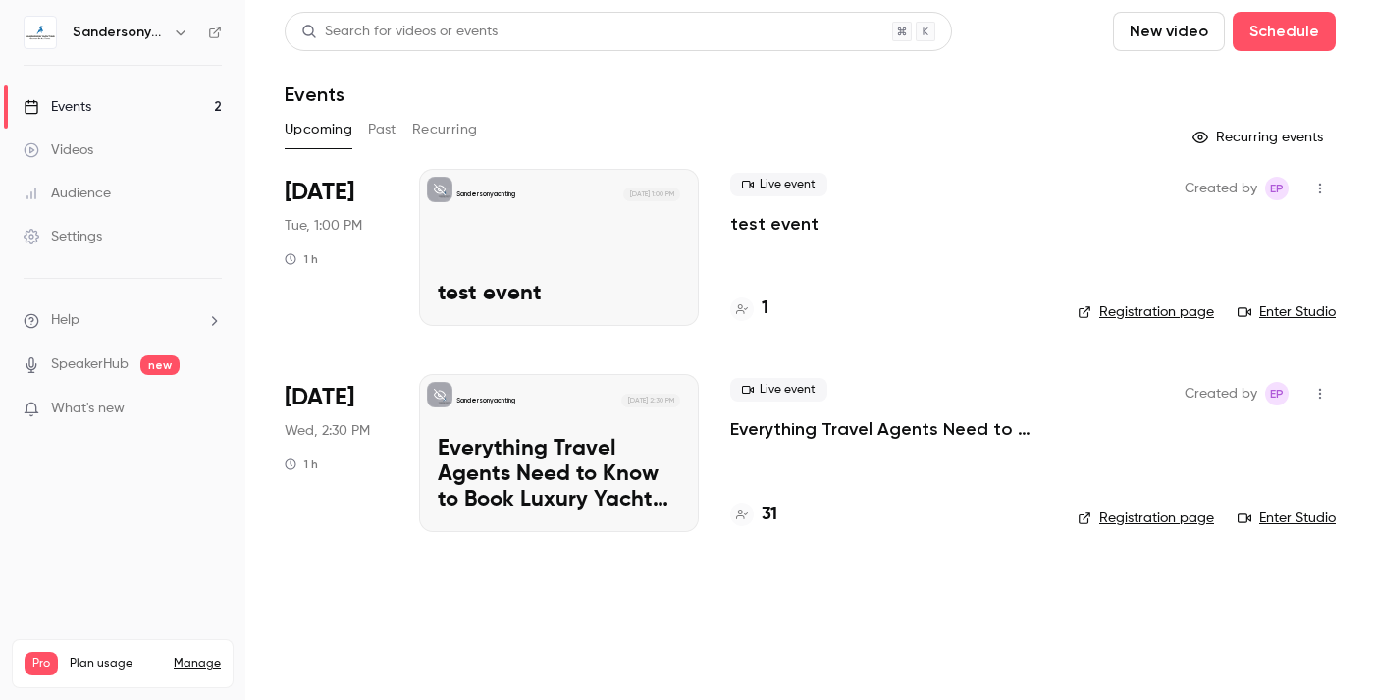
click at [567, 257] on div "Sandersonyachting [DATE] 1:00 PM test event" at bounding box center [559, 247] width 280 height 157
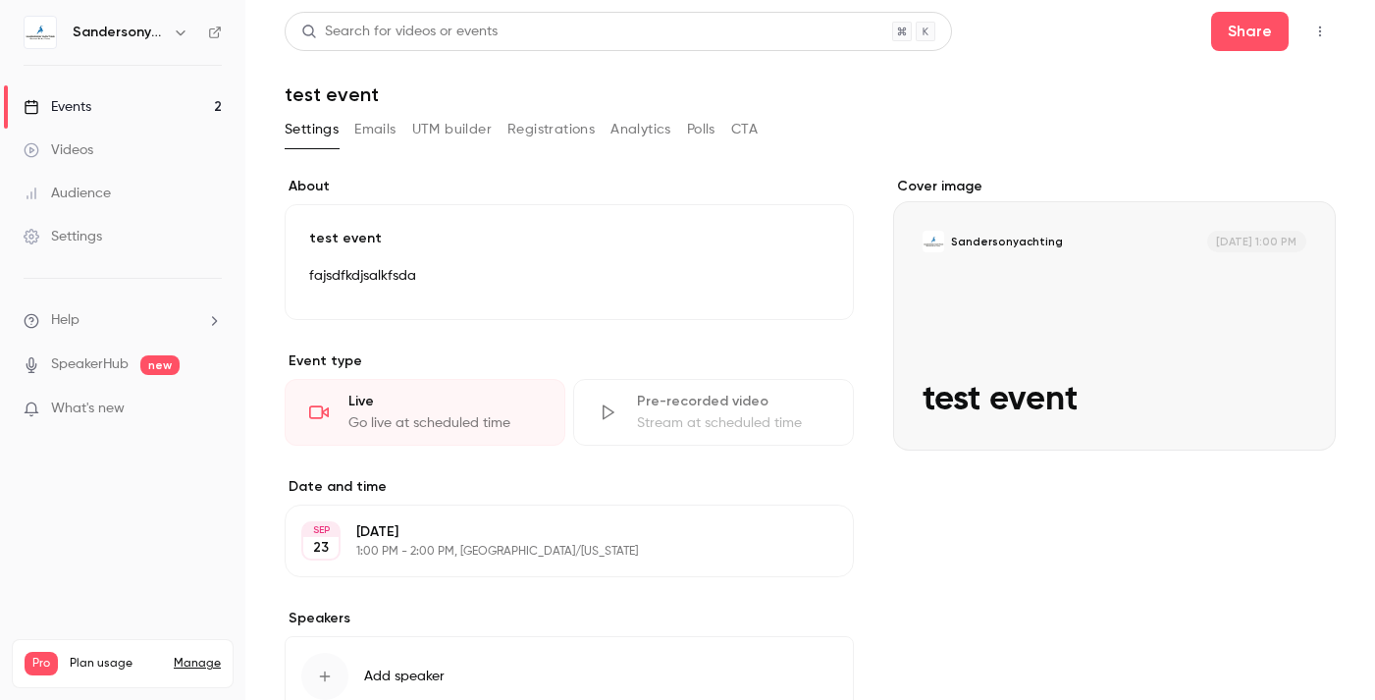
click at [400, 256] on div "test event fajsdfkdjsalkfsda Edit" at bounding box center [569, 262] width 569 height 116
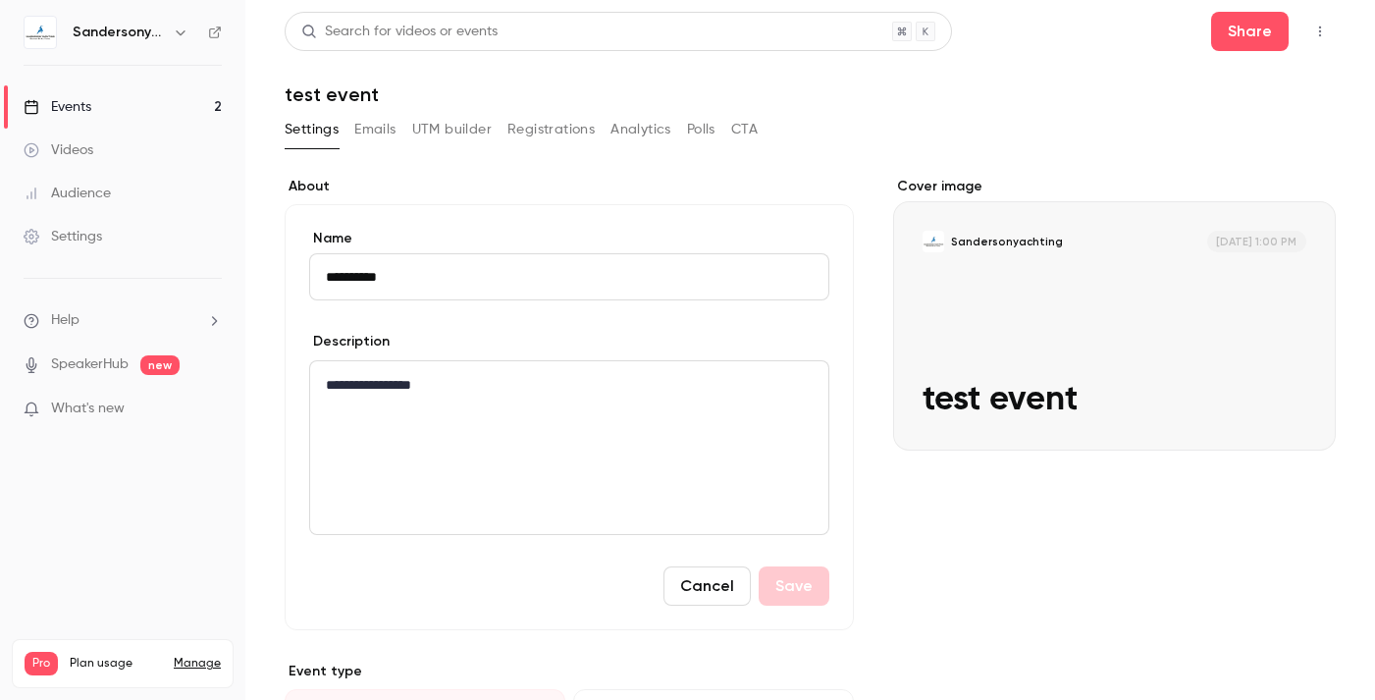
click at [427, 184] on label "About" at bounding box center [569, 187] width 569 height 20
click at [680, 569] on button "Cancel" at bounding box center [707, 585] width 87 height 39
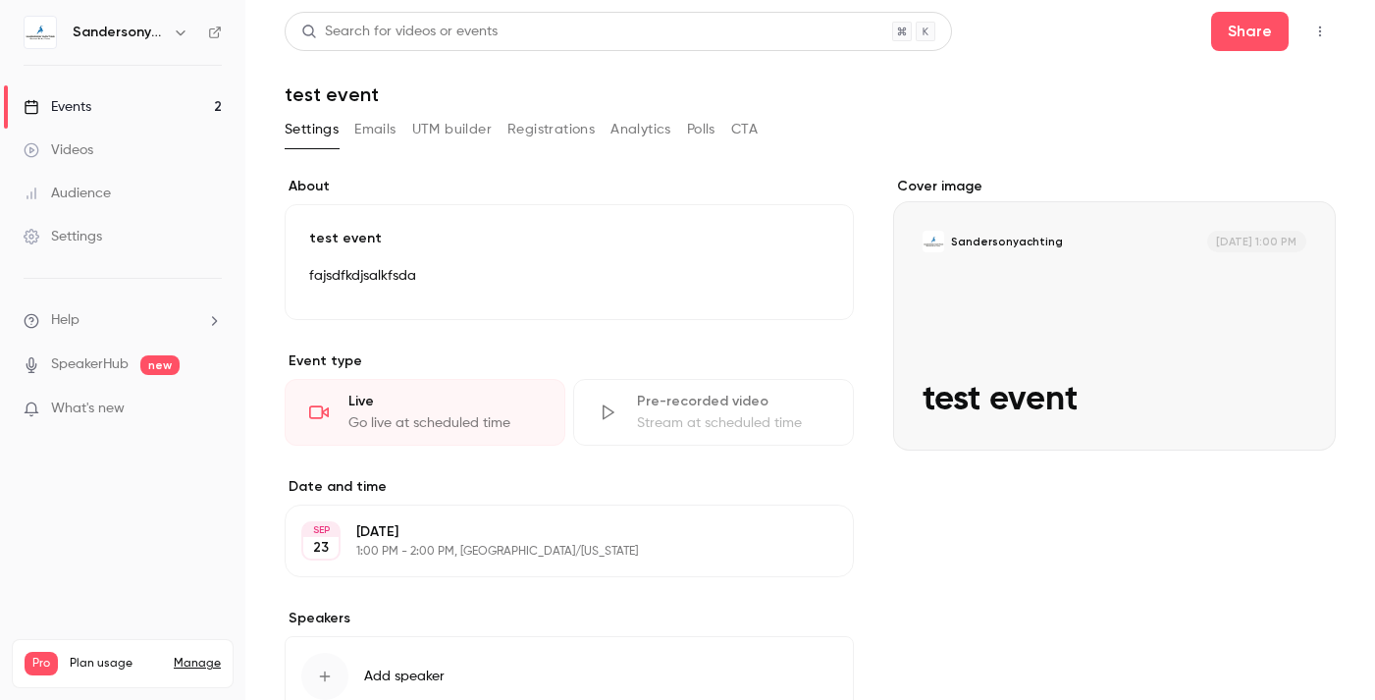
click at [420, 420] on div "Go live at scheduled time" at bounding box center [444, 423] width 192 height 20
click at [334, 415] on div "Live Go live at scheduled time" at bounding box center [425, 412] width 281 height 67
click at [49, 106] on div "Events" at bounding box center [58, 107] width 68 height 20
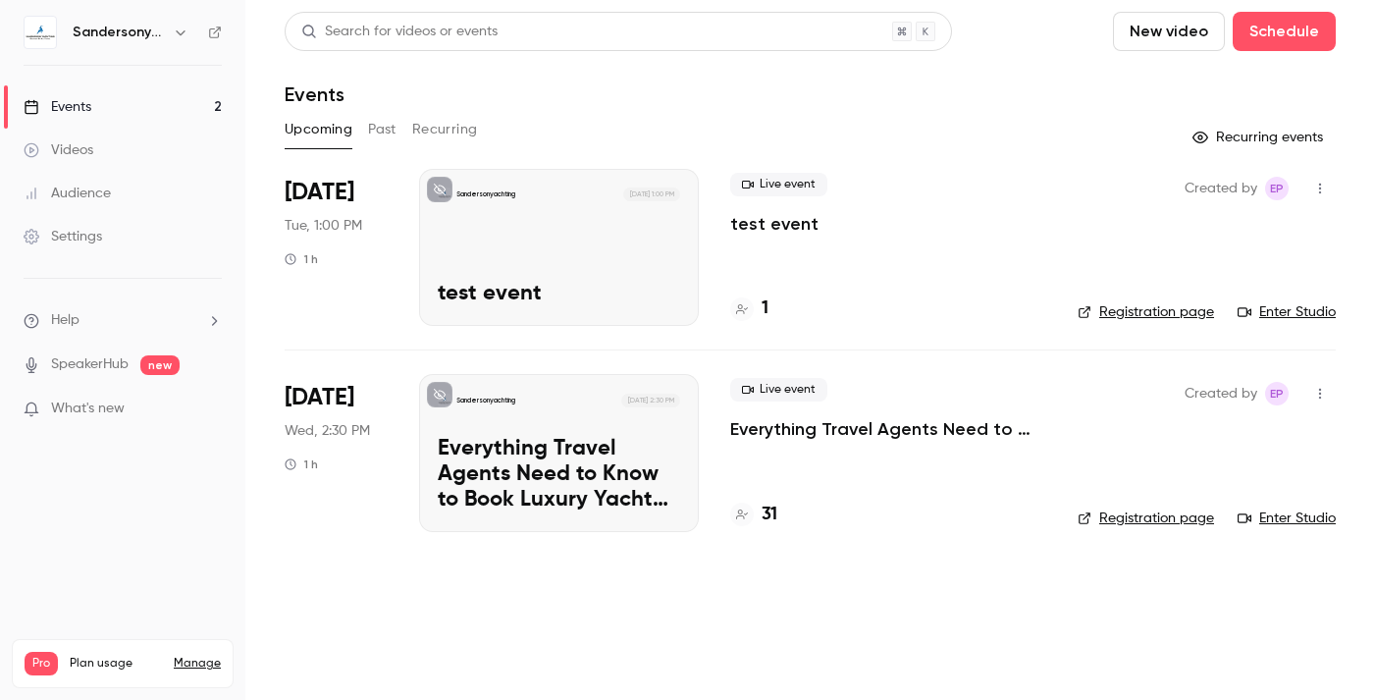
click at [1307, 309] on link "Enter Studio" at bounding box center [1287, 312] width 98 height 20
